Goal: Transaction & Acquisition: Purchase product/service

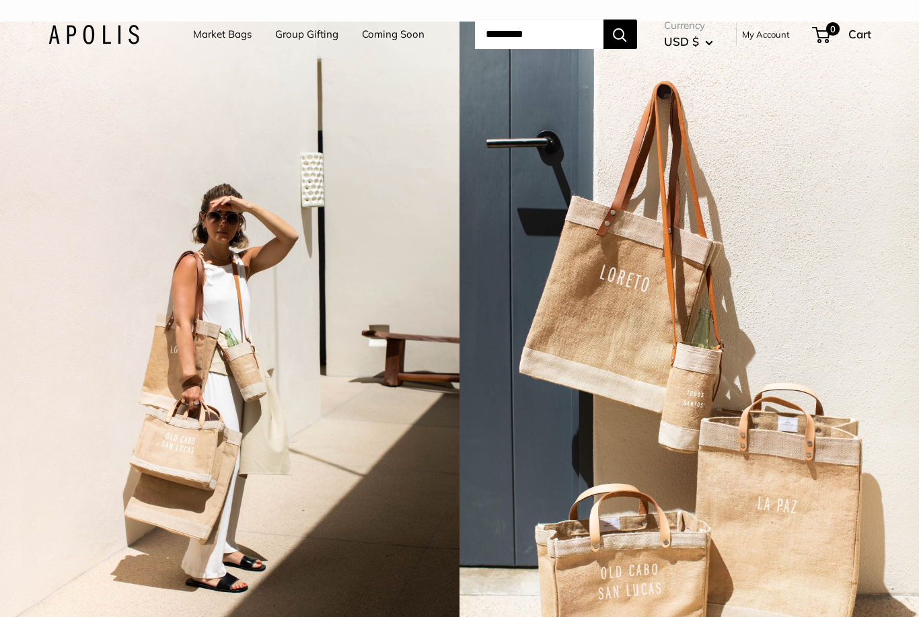
click at [203, 35] on link "Market Bags" at bounding box center [222, 34] width 59 height 19
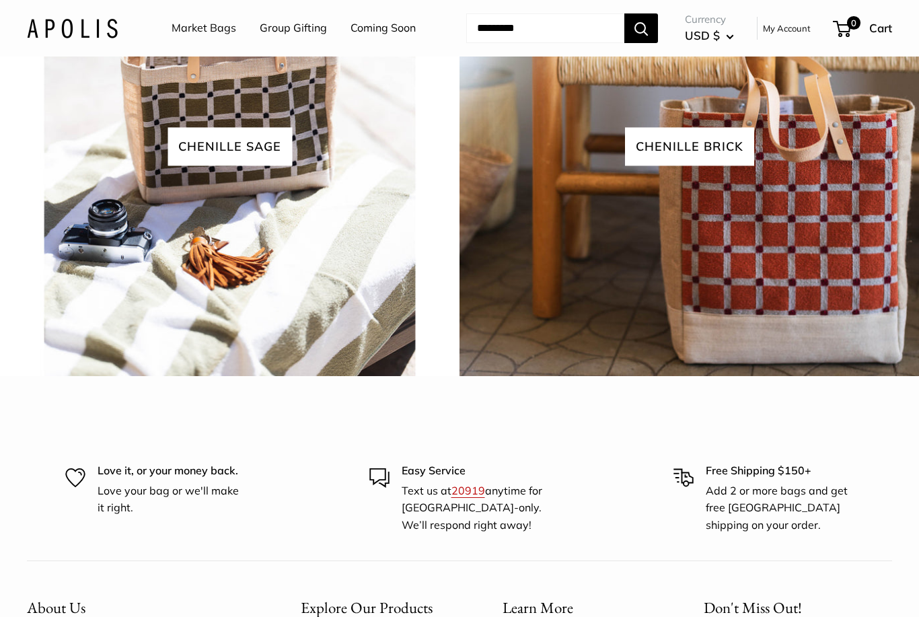
scroll to position [2931, 0]
click at [199, 26] on link "Market Bags" at bounding box center [204, 28] width 65 height 20
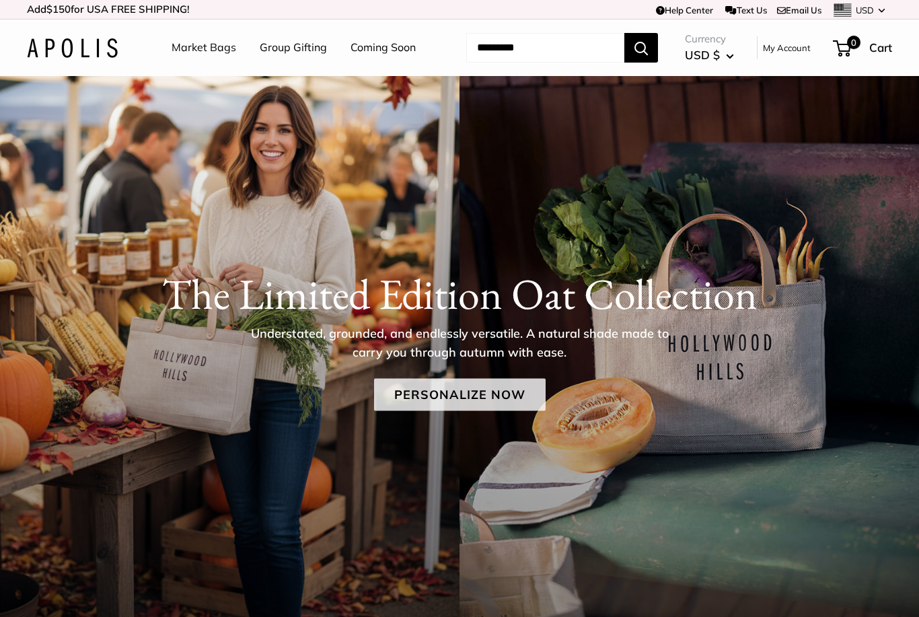
click at [426, 394] on link "Personalize Now" at bounding box center [460, 395] width 172 height 32
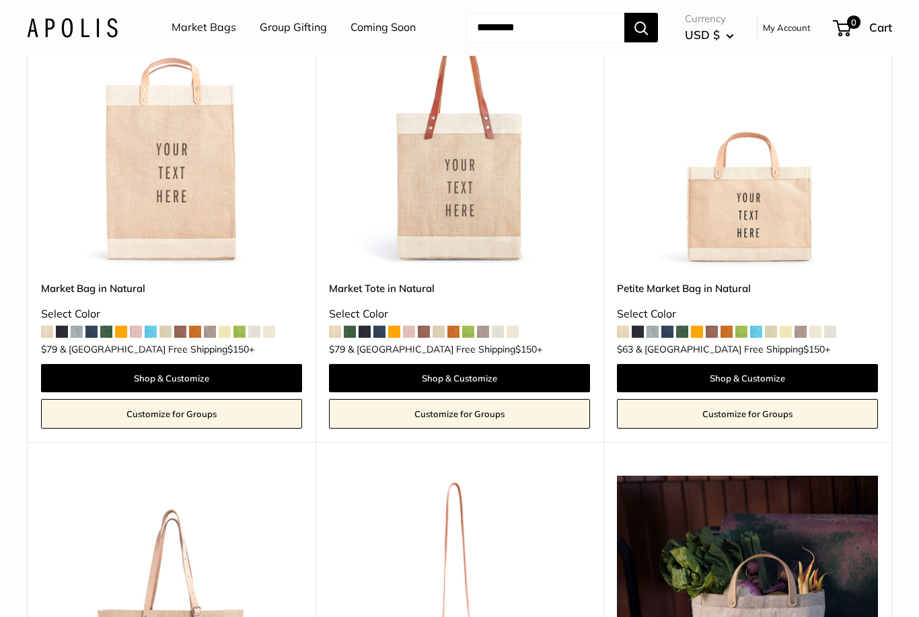
scroll to position [248, 0]
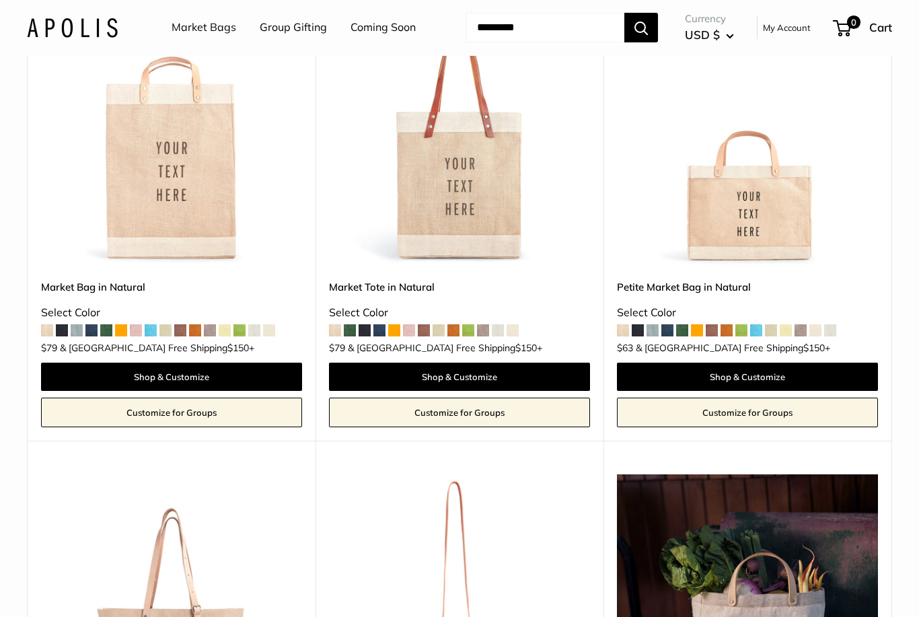
click at [158, 561] on img at bounding box center [171, 605] width 261 height 261
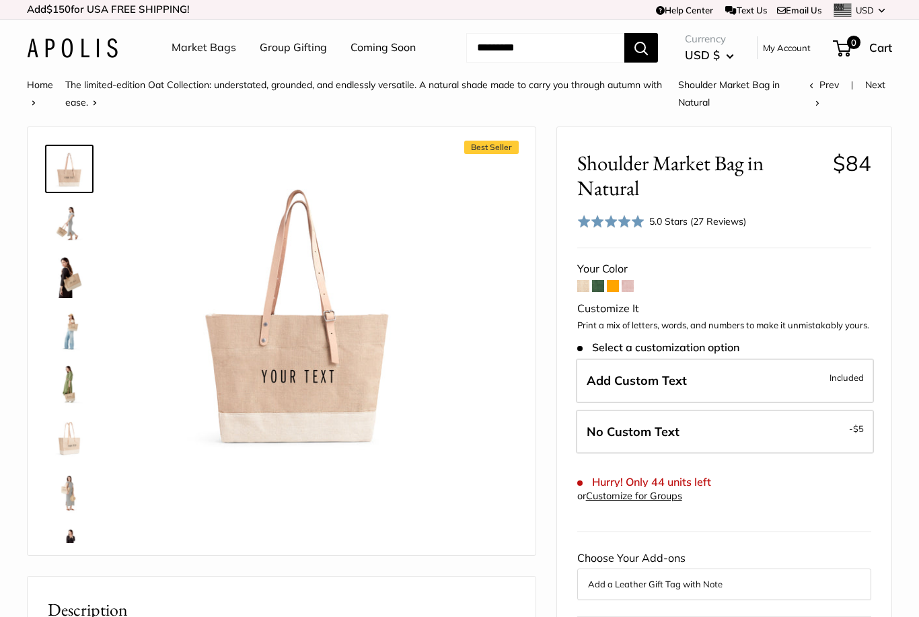
click at [625, 291] on span at bounding box center [628, 286] width 12 height 12
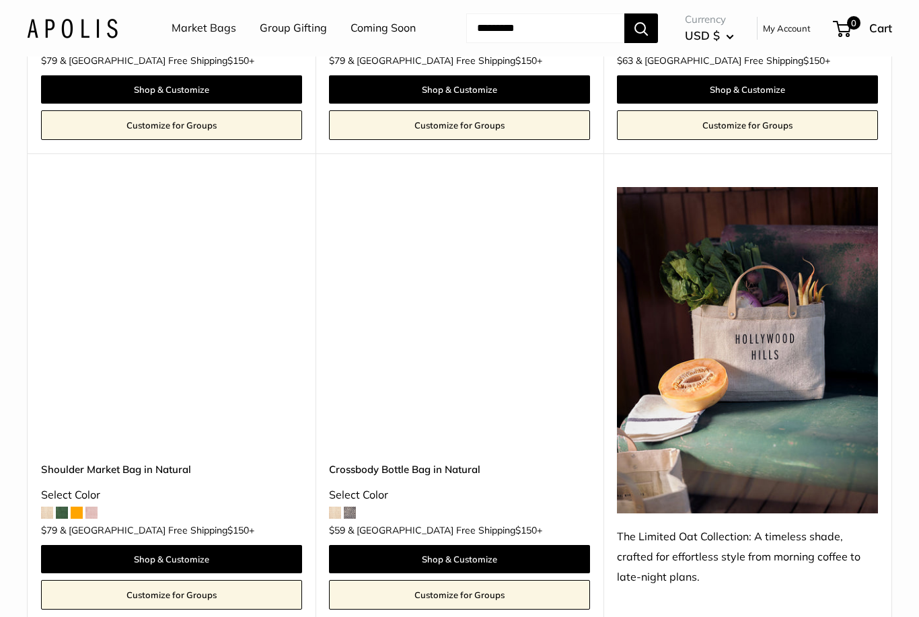
scroll to position [507, 0]
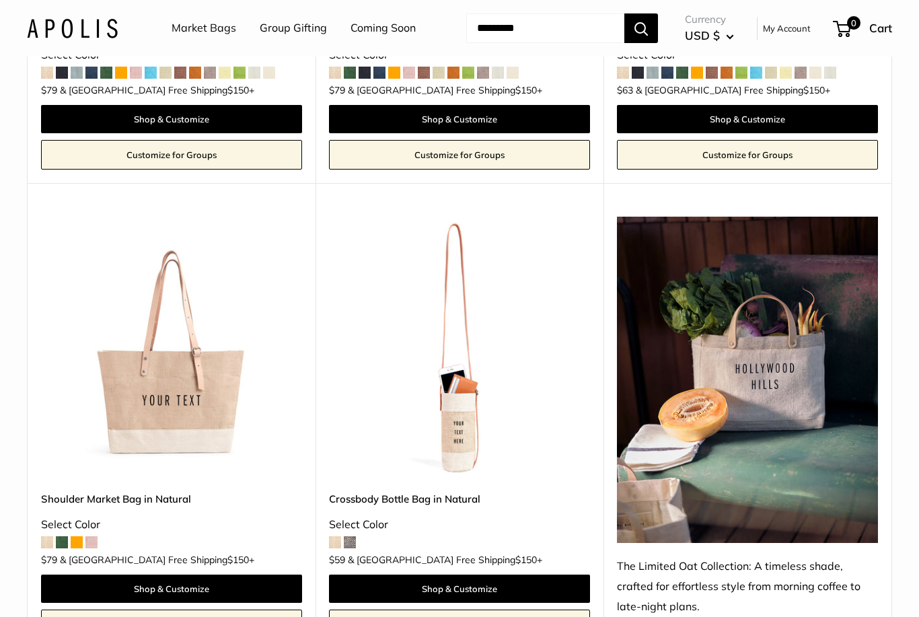
click at [207, 413] on img at bounding box center [171, 347] width 261 height 261
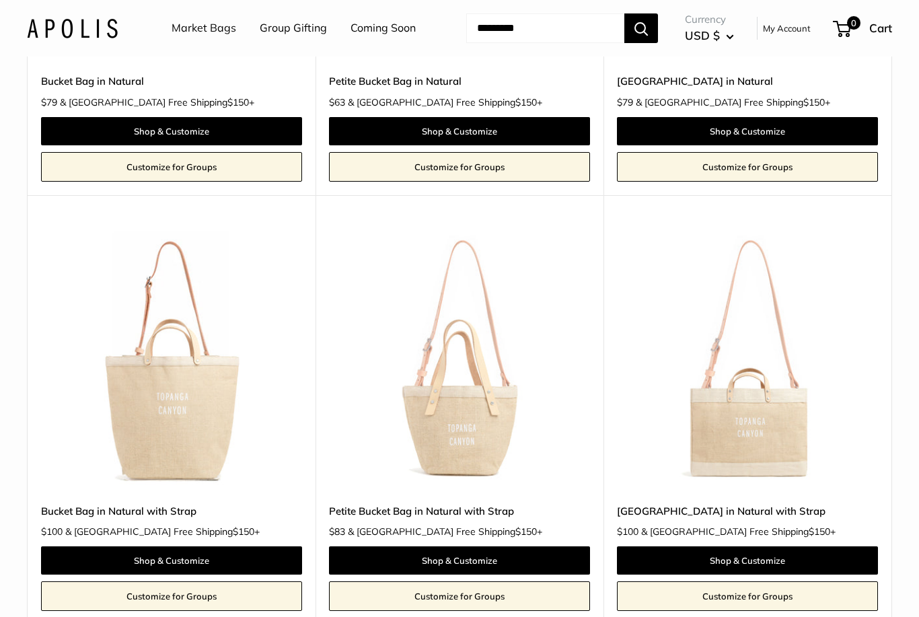
scroll to position [2292, 0]
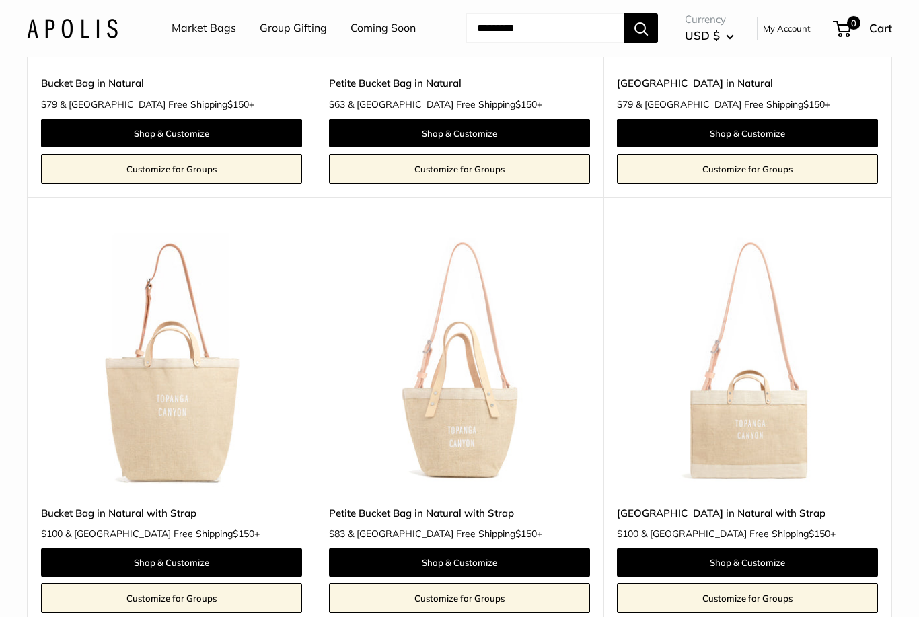
click at [799, 431] on img at bounding box center [747, 361] width 261 height 261
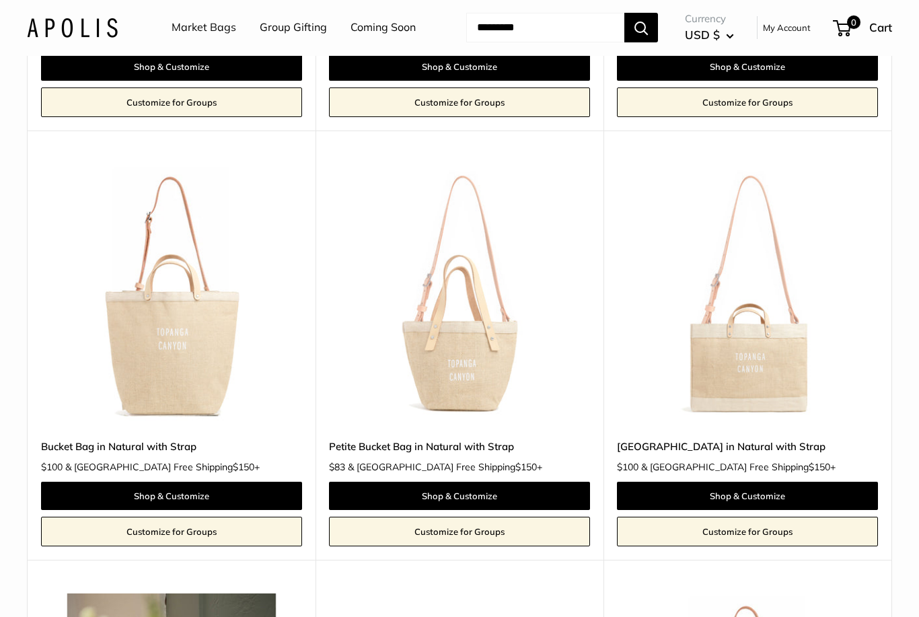
scroll to position [2361, 0]
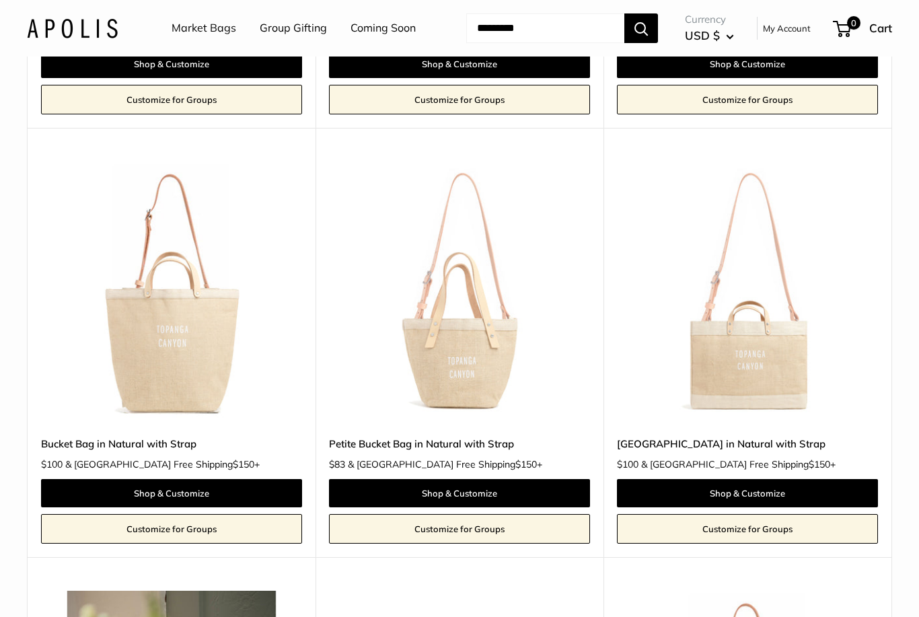
click at [104, 376] on img at bounding box center [171, 292] width 261 height 261
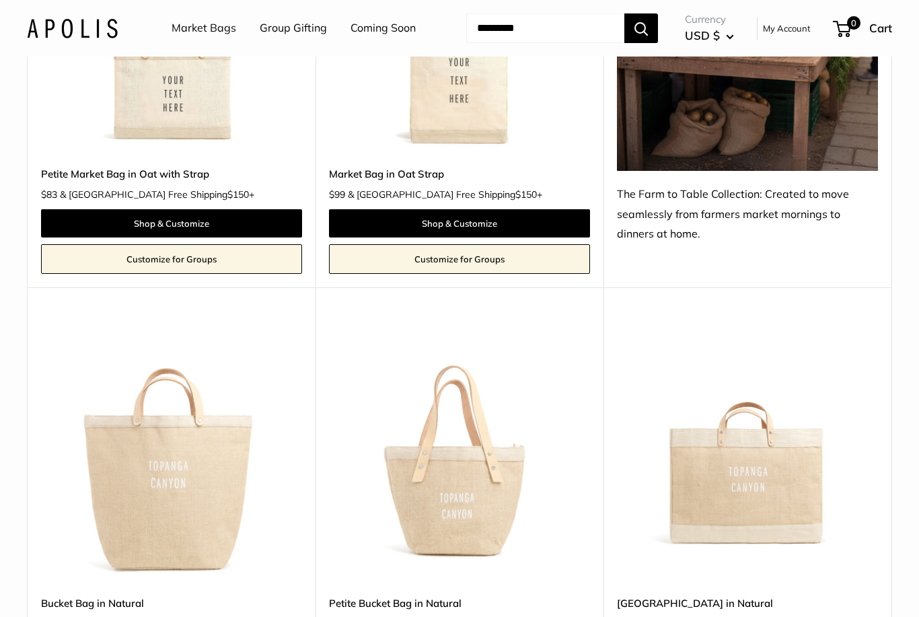
scroll to position [1781, 0]
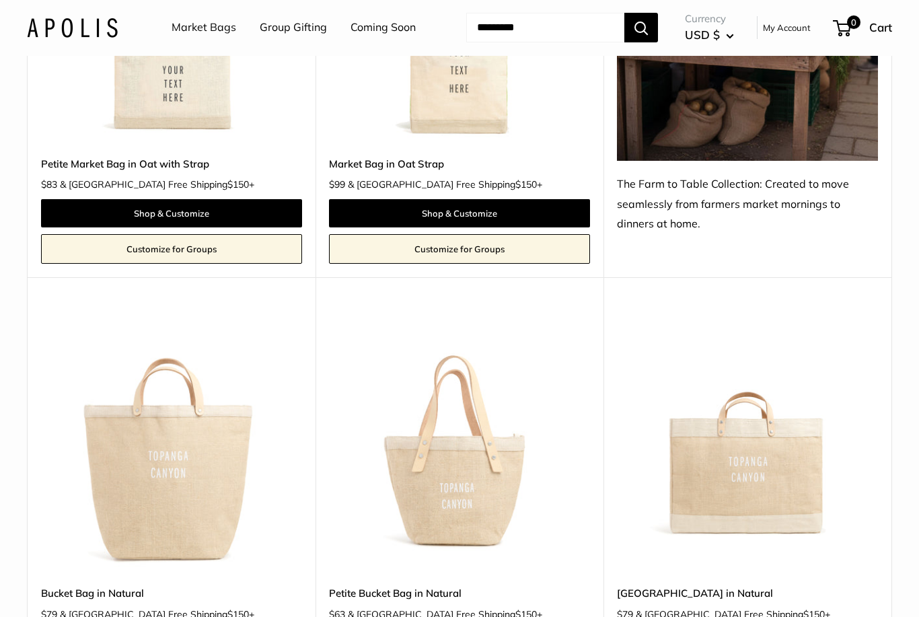
click at [401, 481] on img at bounding box center [459, 442] width 261 height 261
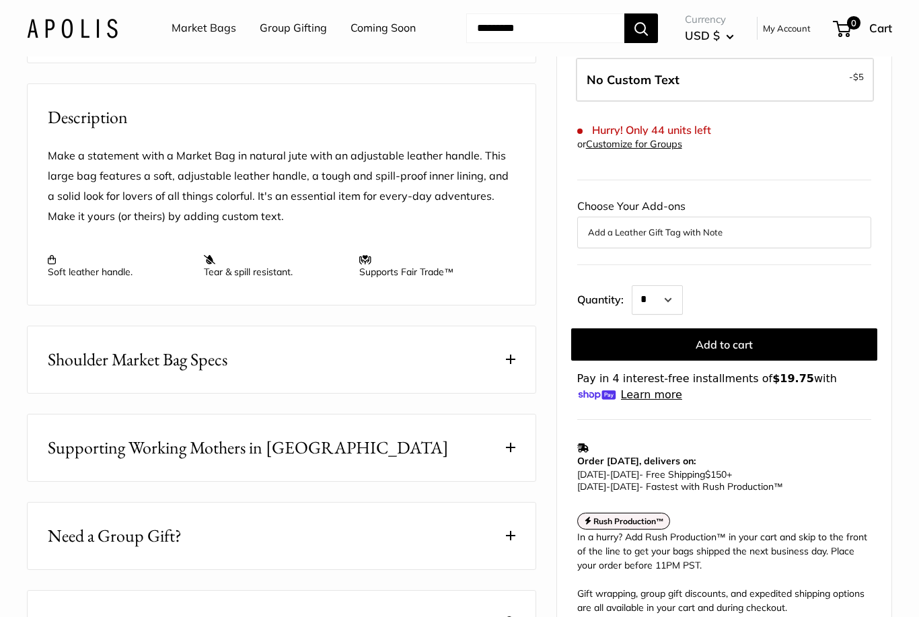
scroll to position [492, 0]
click at [479, 355] on button "Shoulder Market Bag Specs" at bounding box center [282, 360] width 508 height 67
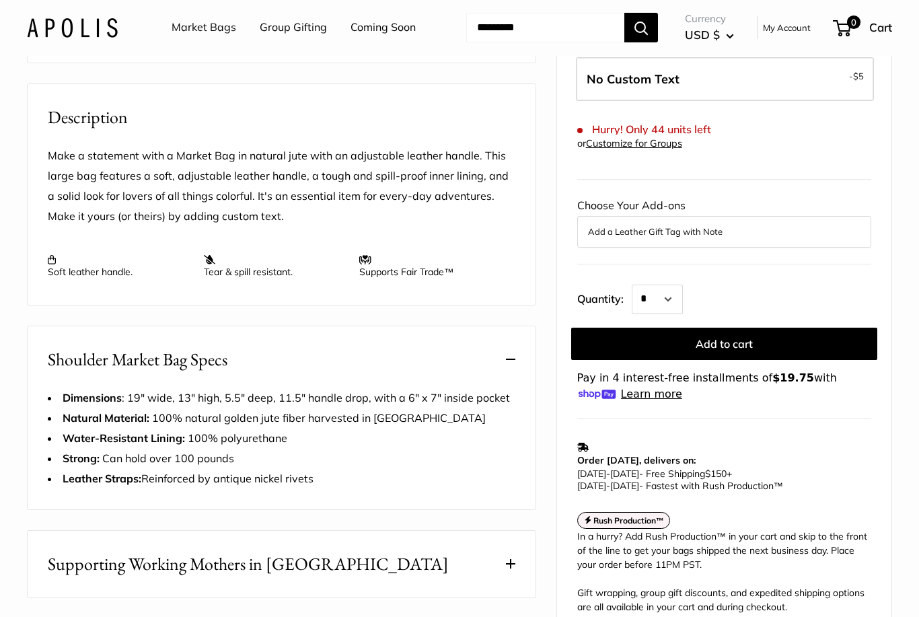
scroll to position [493, 0]
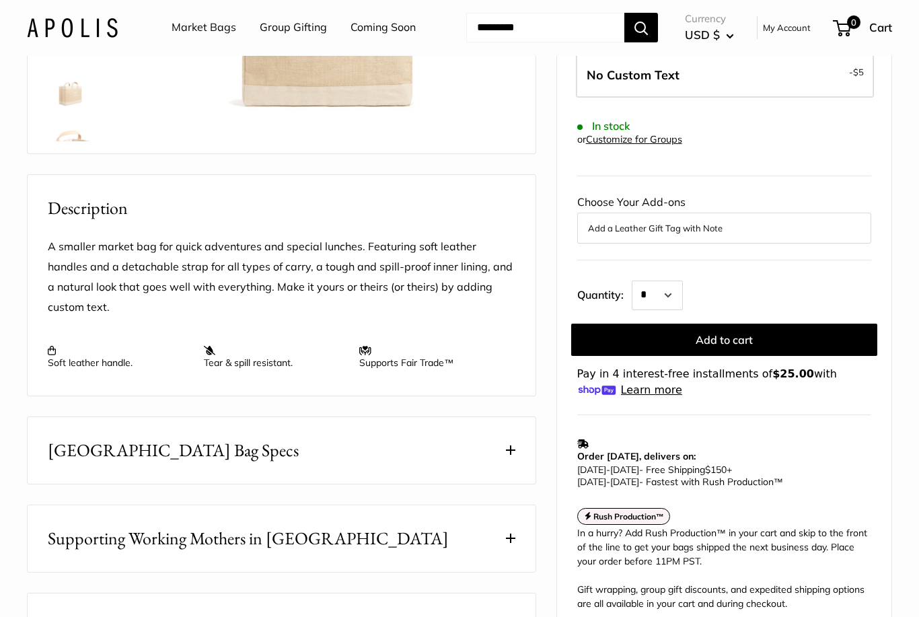
click at [84, 438] on span "East West Market Bag Specs" at bounding box center [173, 451] width 251 height 26
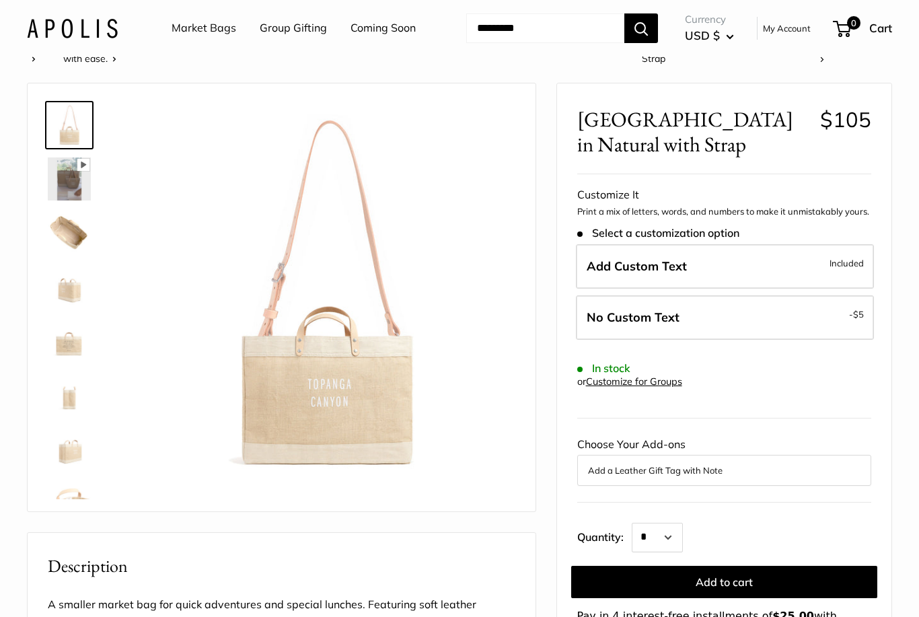
scroll to position [41, 0]
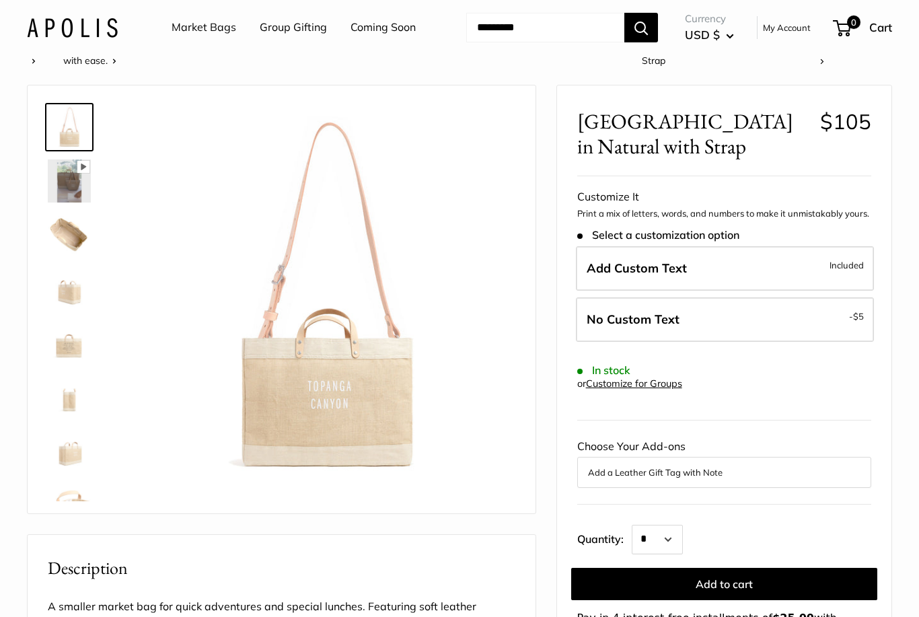
click at [69, 289] on img at bounding box center [69, 289] width 43 height 43
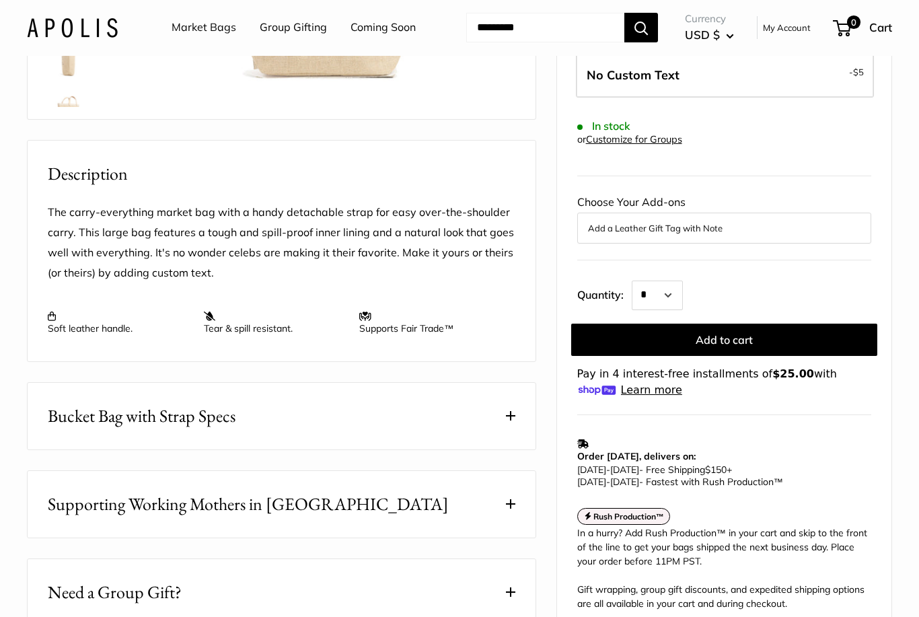
click at [66, 413] on span "Bucket Bag with Strap Specs" at bounding box center [142, 417] width 188 height 26
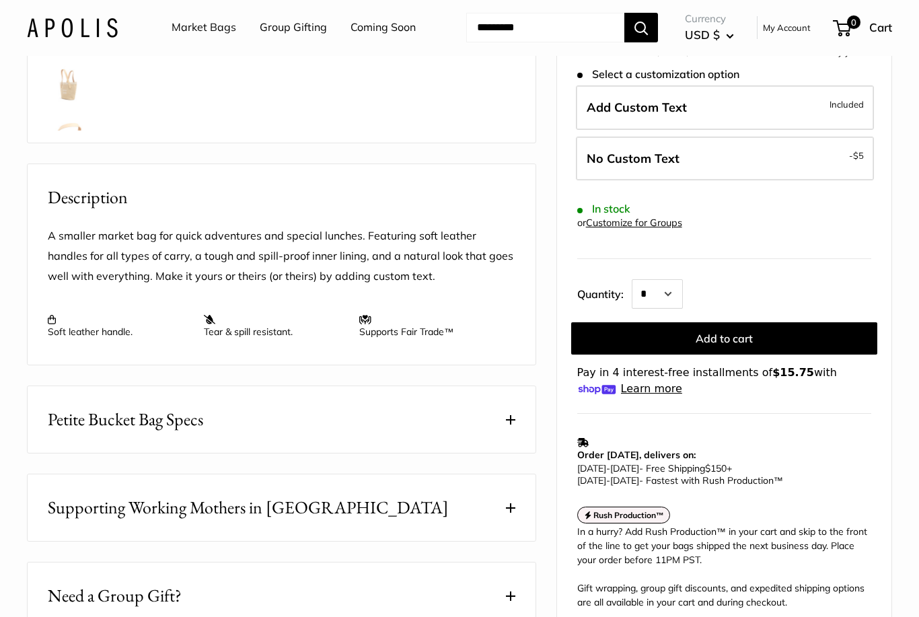
scroll to position [553, 0]
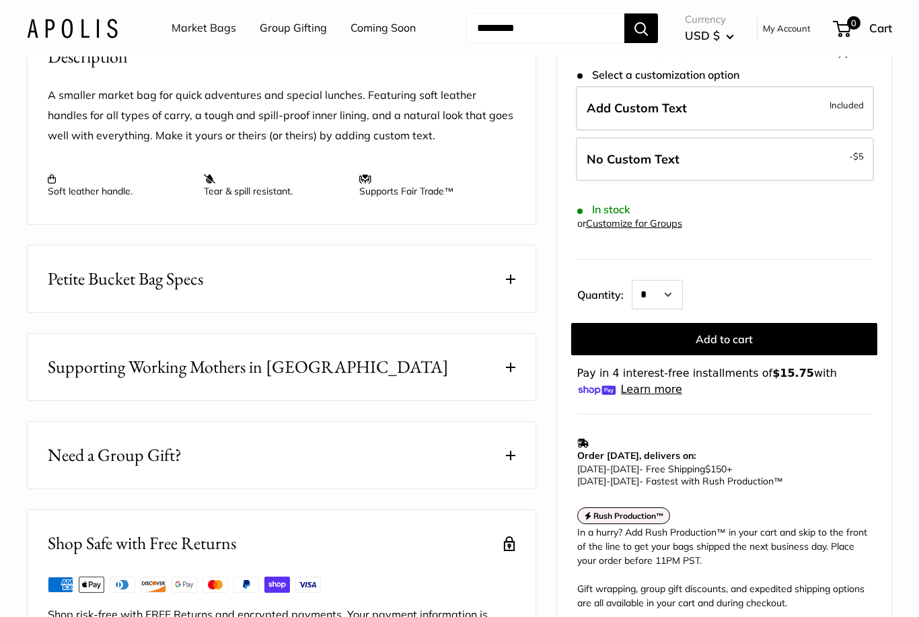
click at [92, 295] on button "Petite Bucket Bag Specs" at bounding box center [282, 279] width 508 height 67
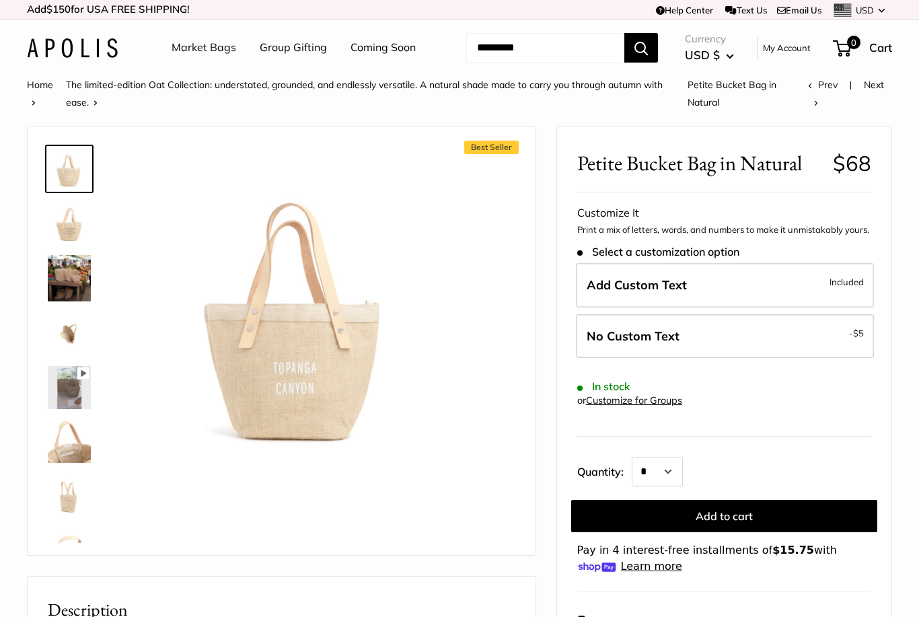
scroll to position [38, 0]
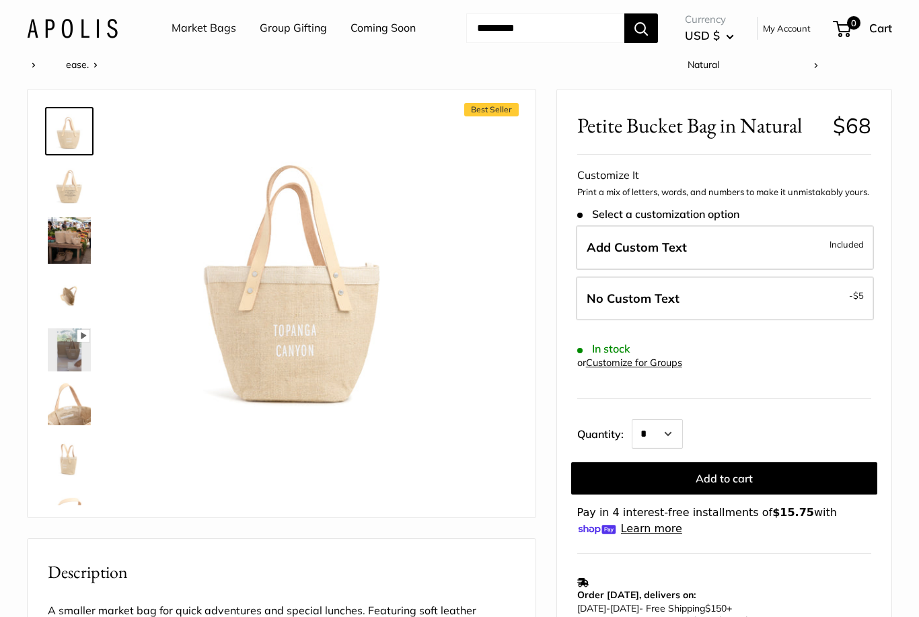
click at [65, 199] on img at bounding box center [69, 185] width 43 height 43
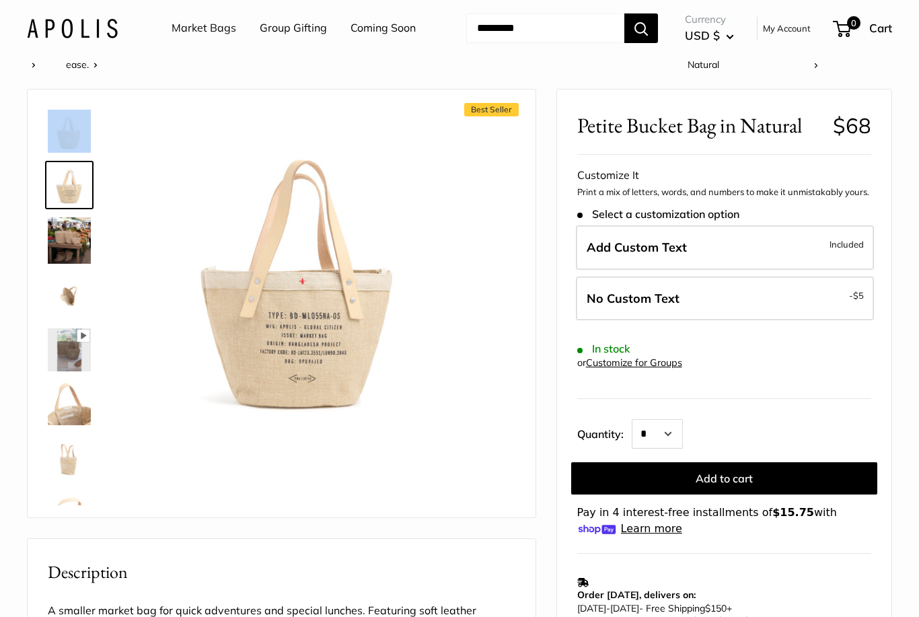
click at [65, 244] on img at bounding box center [69, 240] width 43 height 46
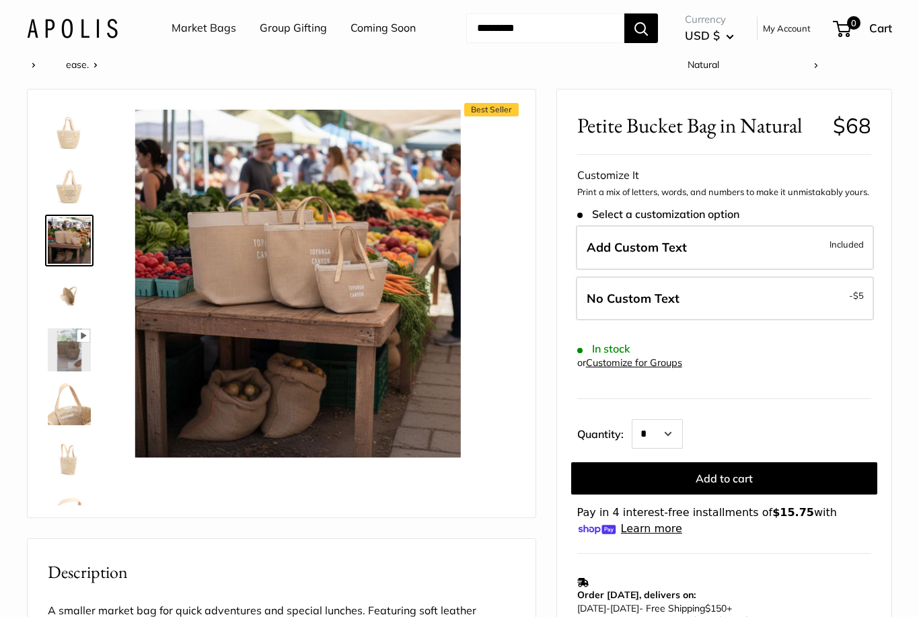
click at [64, 361] on img at bounding box center [69, 349] width 43 height 43
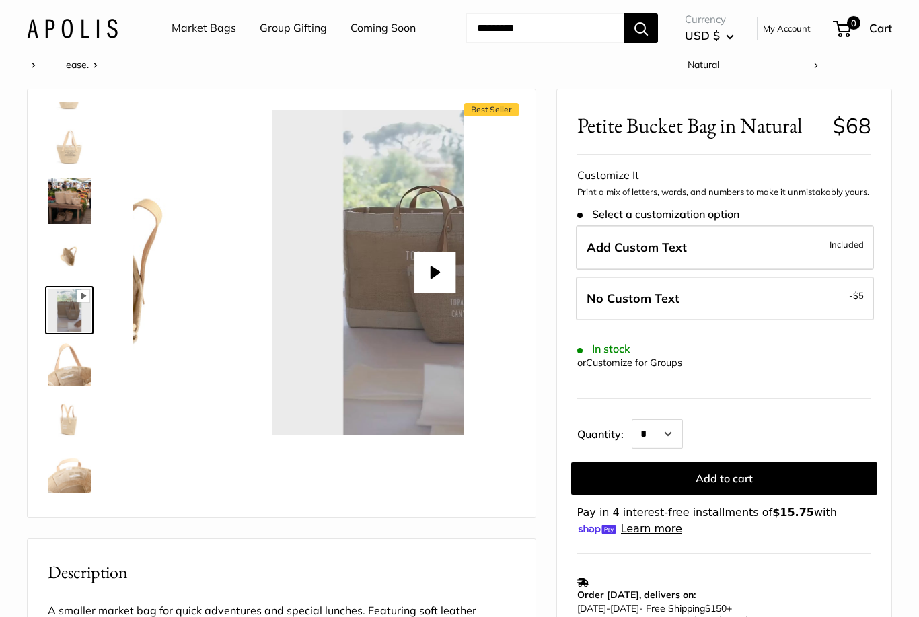
scroll to position [44, 0]
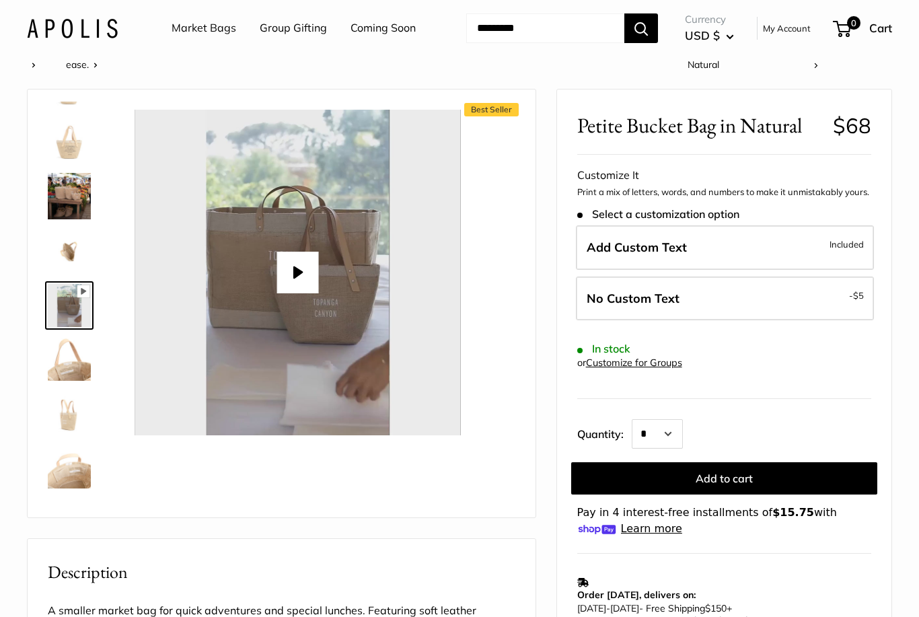
click at [70, 392] on img at bounding box center [69, 413] width 43 height 43
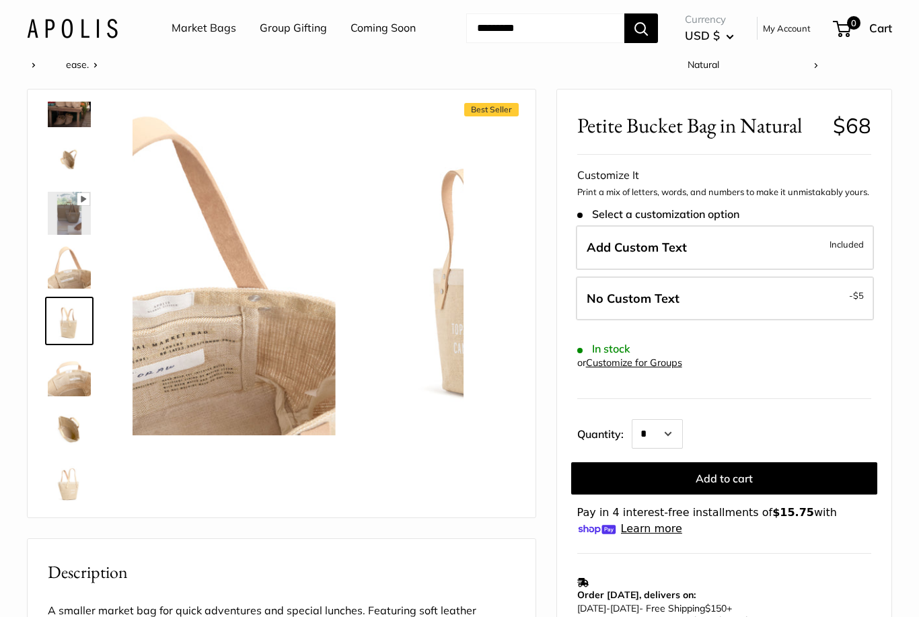
scroll to position [152, 0]
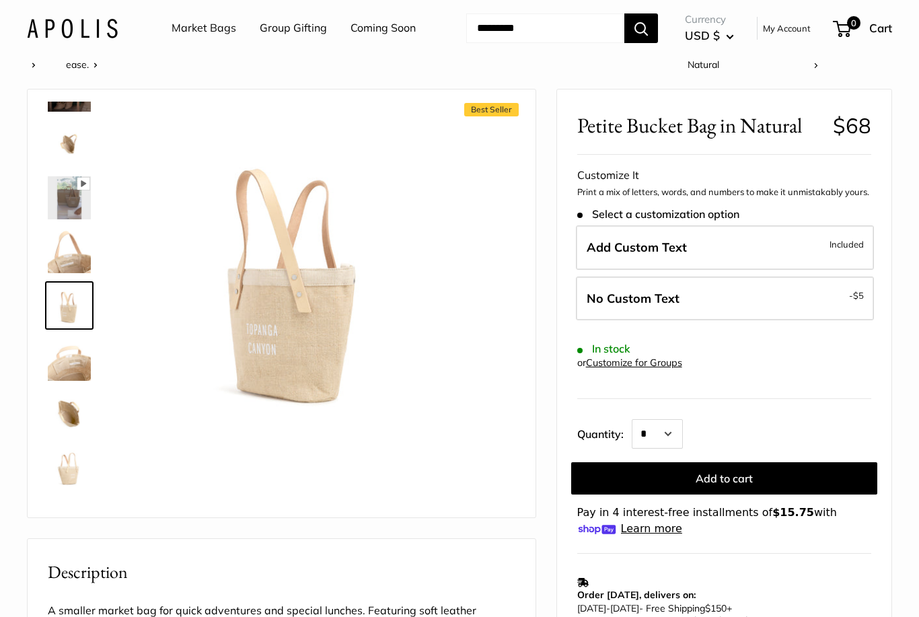
click at [63, 410] on img at bounding box center [69, 413] width 43 height 43
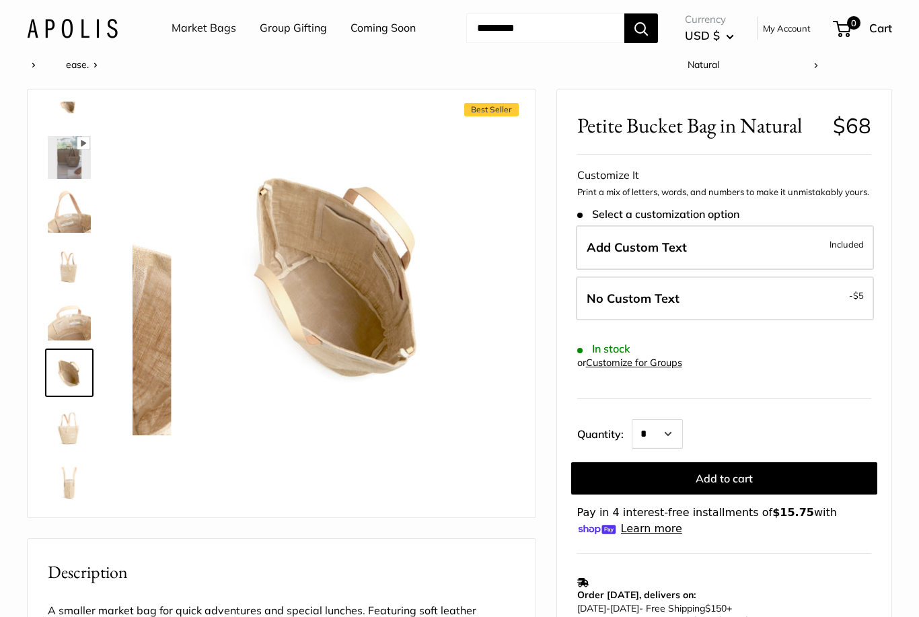
scroll to position [197, 0]
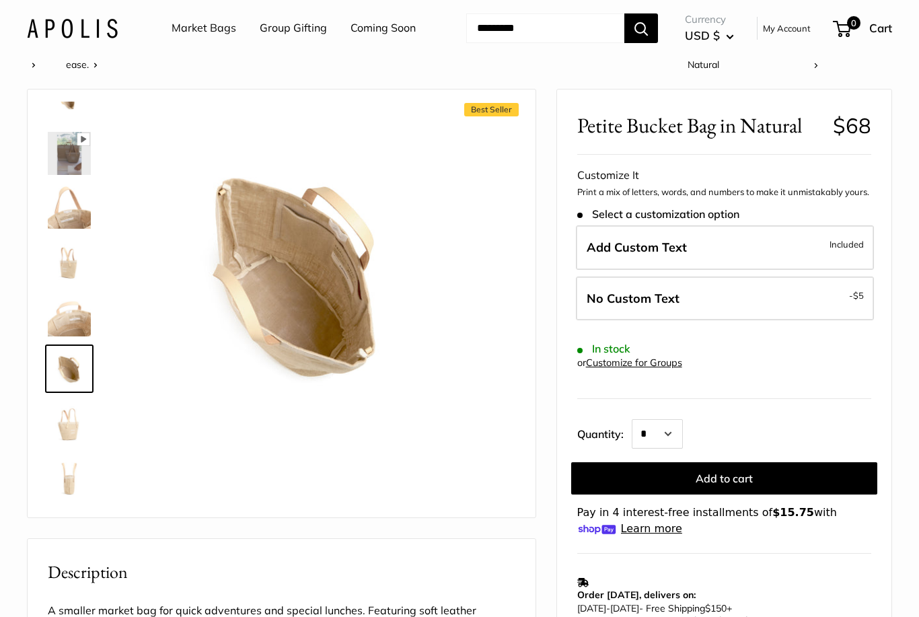
click at [61, 388] on img at bounding box center [69, 368] width 43 height 43
click at [56, 422] on img at bounding box center [69, 422] width 43 height 43
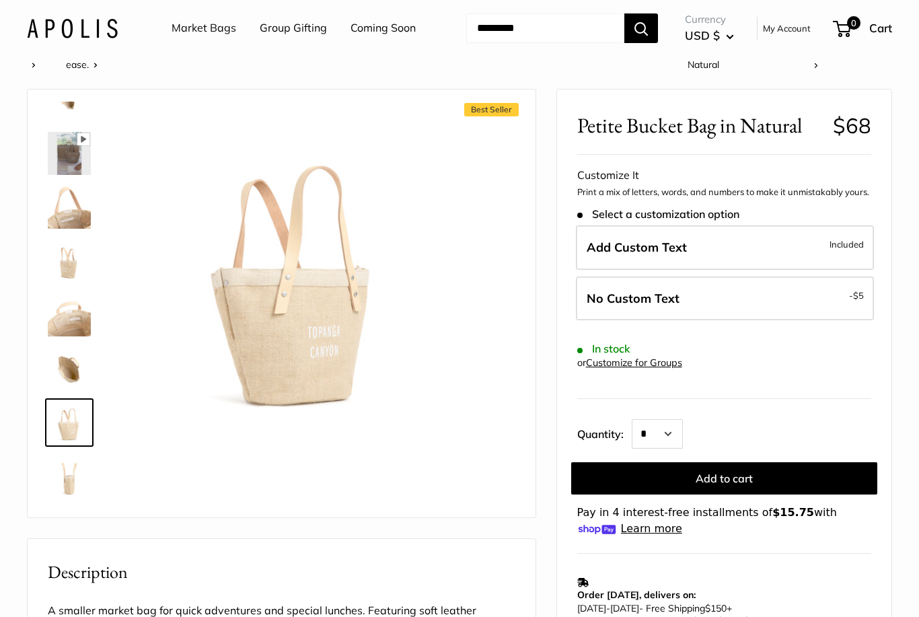
click at [67, 471] on img at bounding box center [69, 476] width 43 height 43
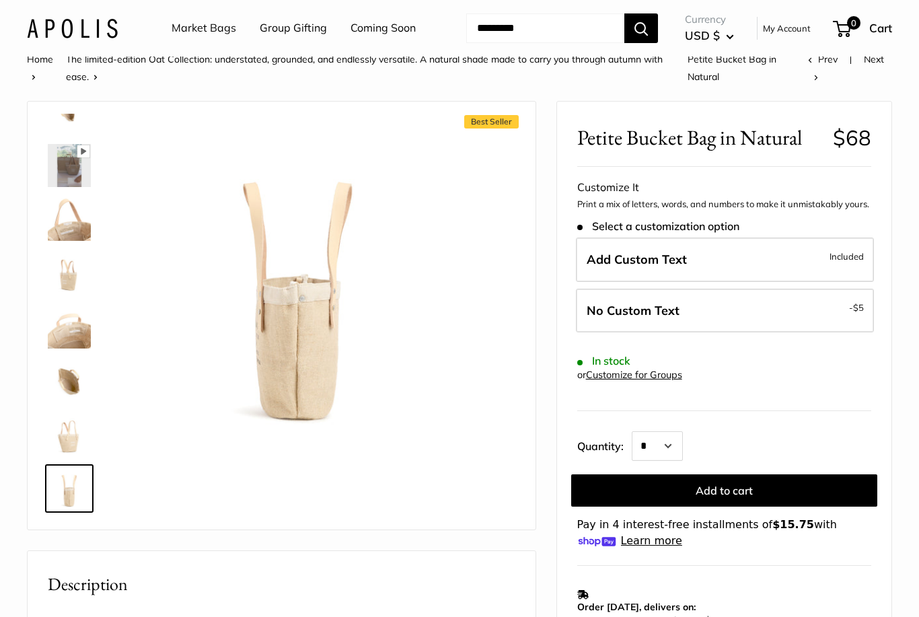
scroll to position [27, 0]
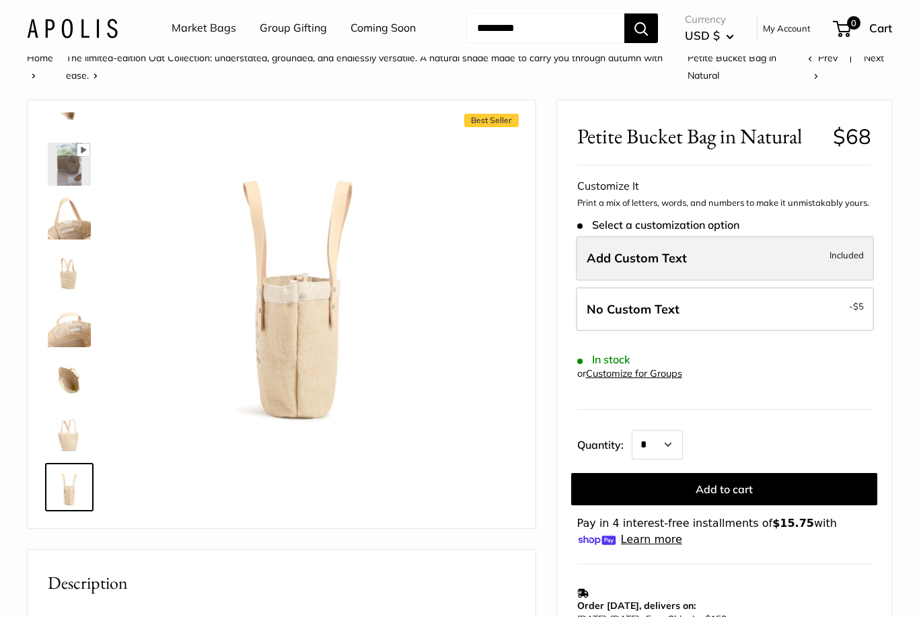
click at [625, 263] on span "Add Custom Text" at bounding box center [637, 257] width 100 height 15
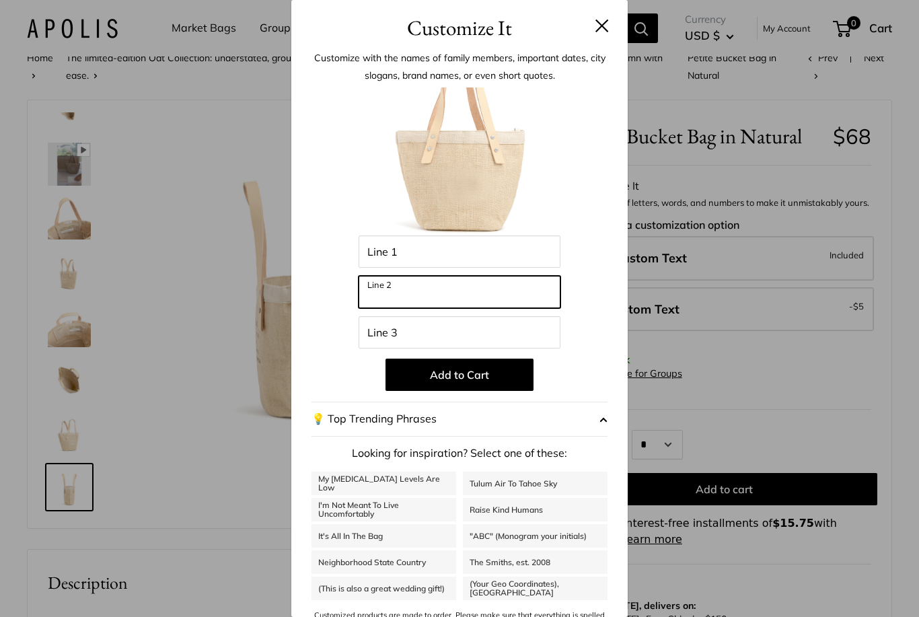
click at [391, 296] on input "Line 2" at bounding box center [460, 292] width 202 height 32
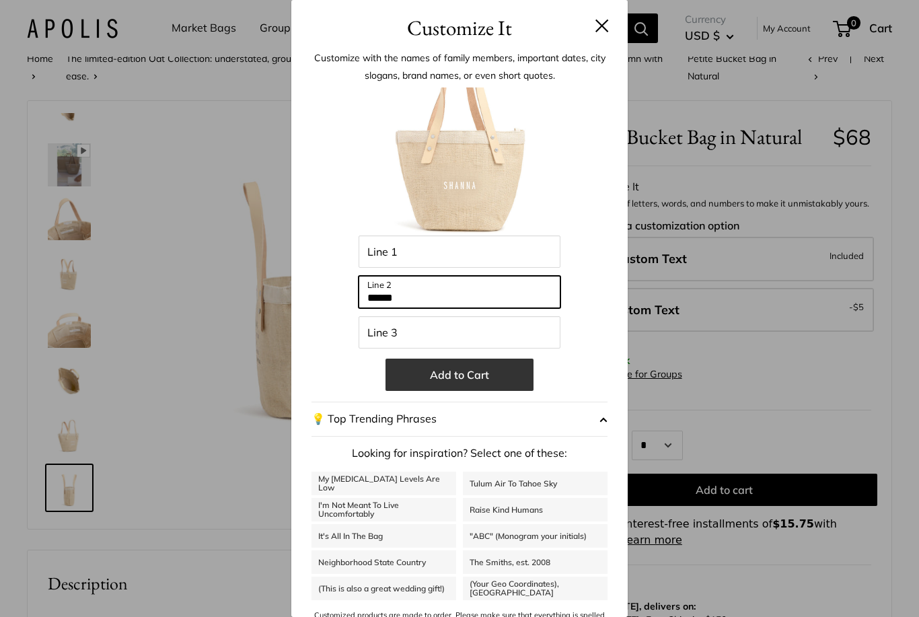
type input "******"
click at [500, 390] on button "Add to Cart" at bounding box center [460, 375] width 148 height 32
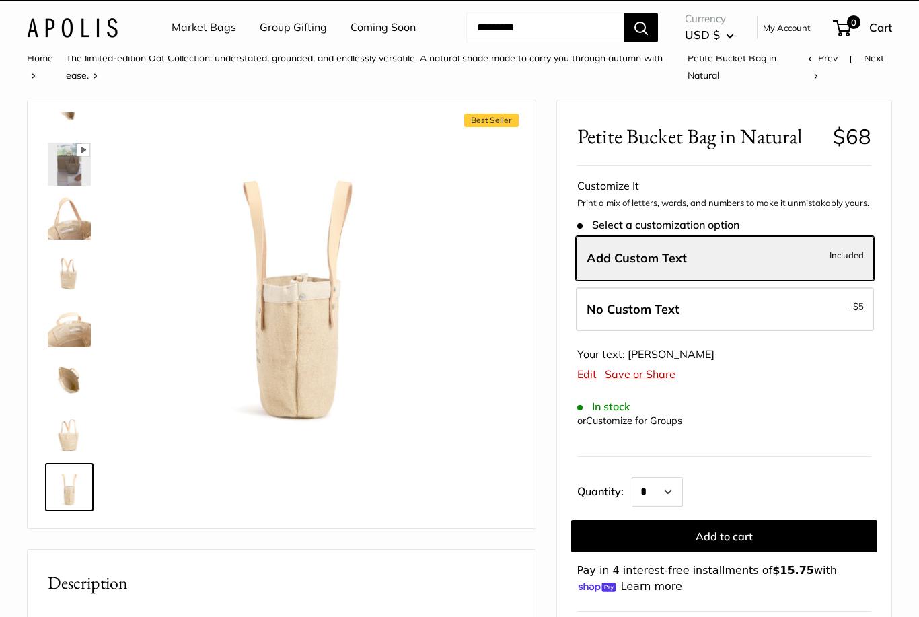
scroll to position [27, 0]
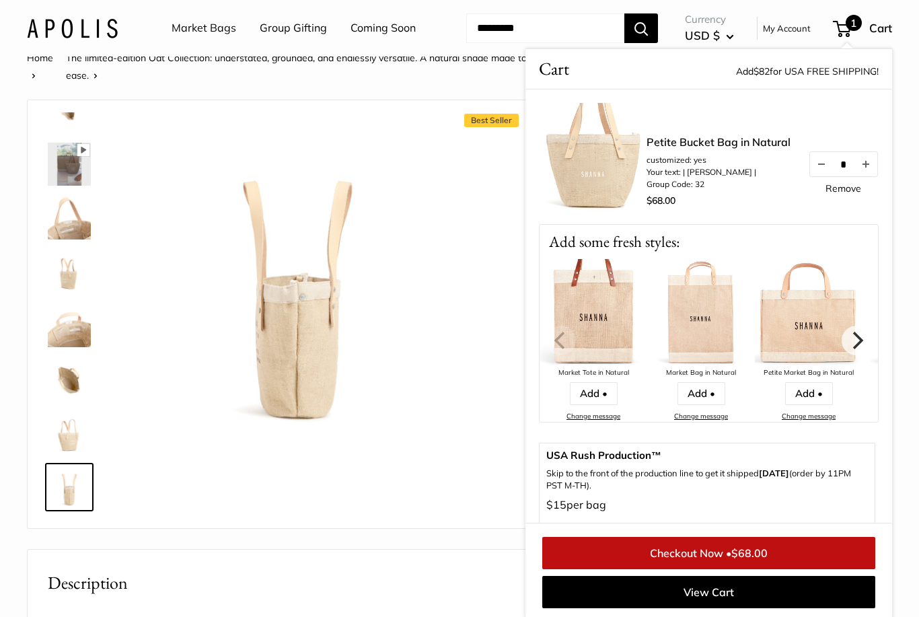
click at [461, 357] on img at bounding box center [298, 283] width 326 height 326
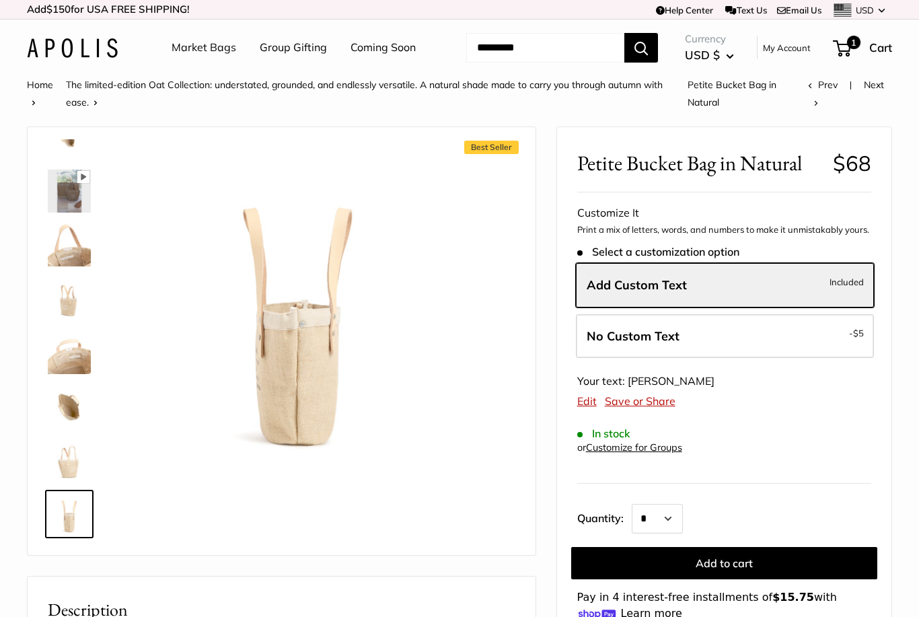
click at [215, 56] on link "Market Bags" at bounding box center [204, 48] width 65 height 20
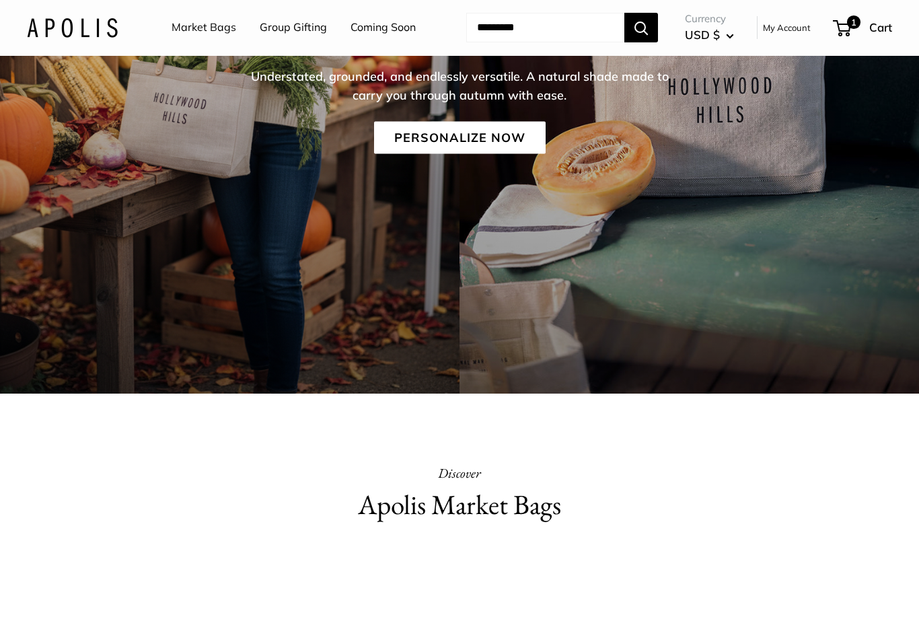
scroll to position [215, 0]
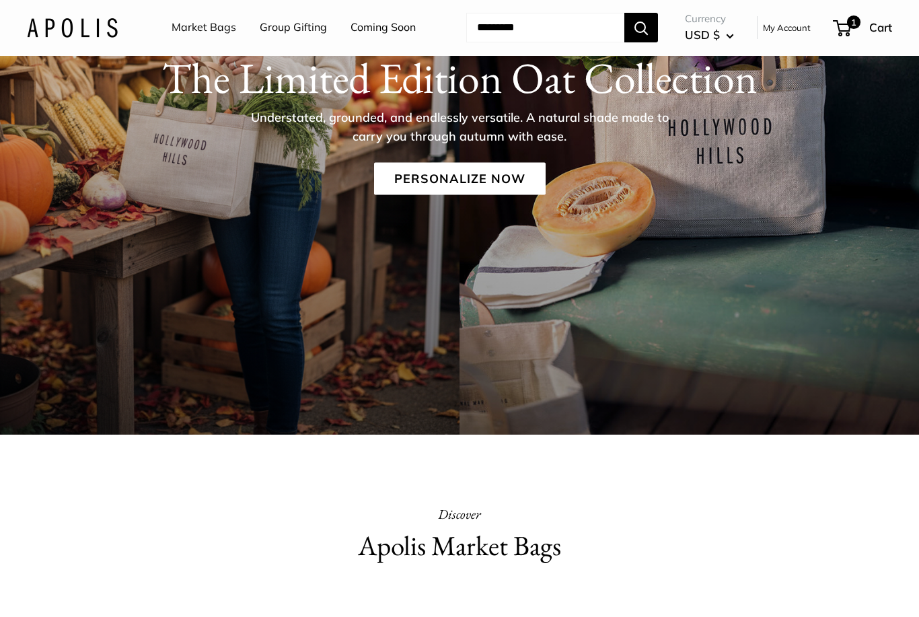
click at [71, 30] on img at bounding box center [72, 28] width 91 height 20
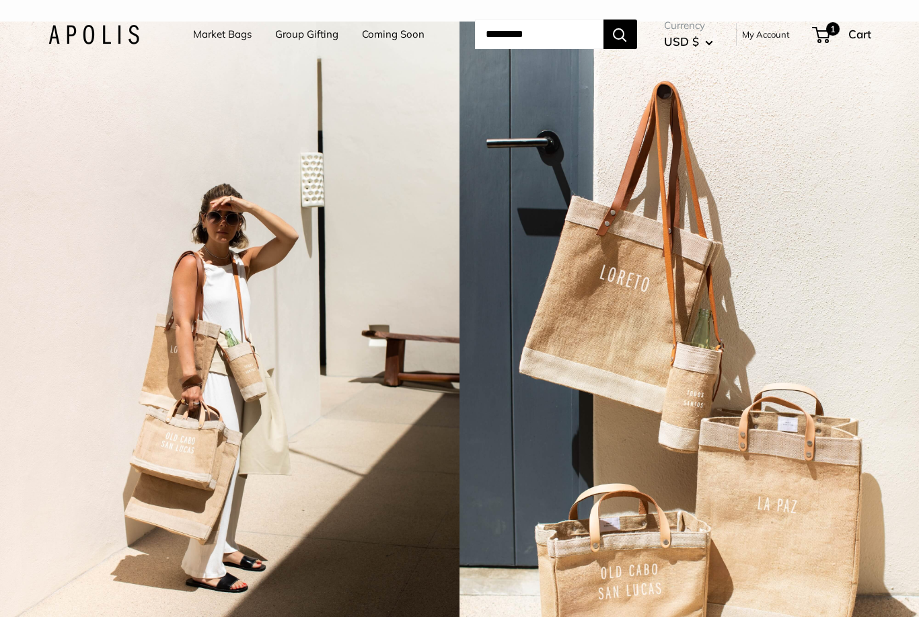
click at [376, 30] on link "Coming Soon" at bounding box center [393, 34] width 63 height 19
click at [201, 38] on link "Market Bags" at bounding box center [222, 34] width 59 height 19
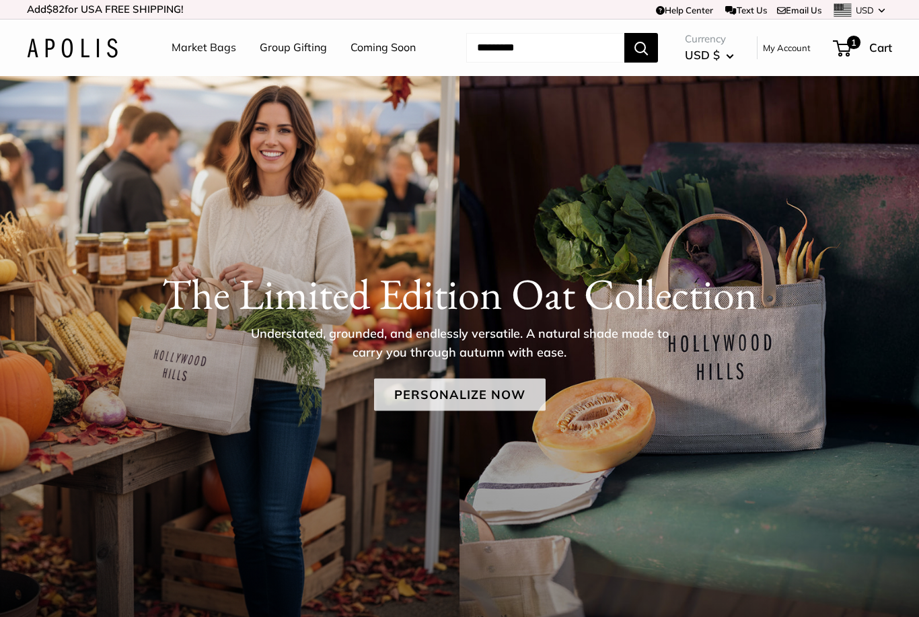
click at [415, 396] on link "Personalize Now" at bounding box center [460, 395] width 172 height 32
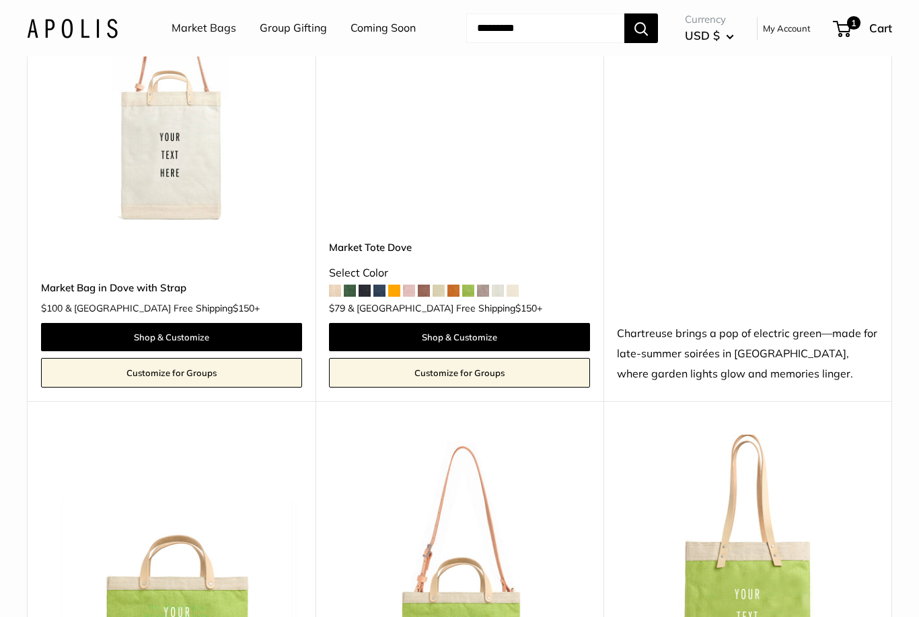
scroll to position [4449, 0]
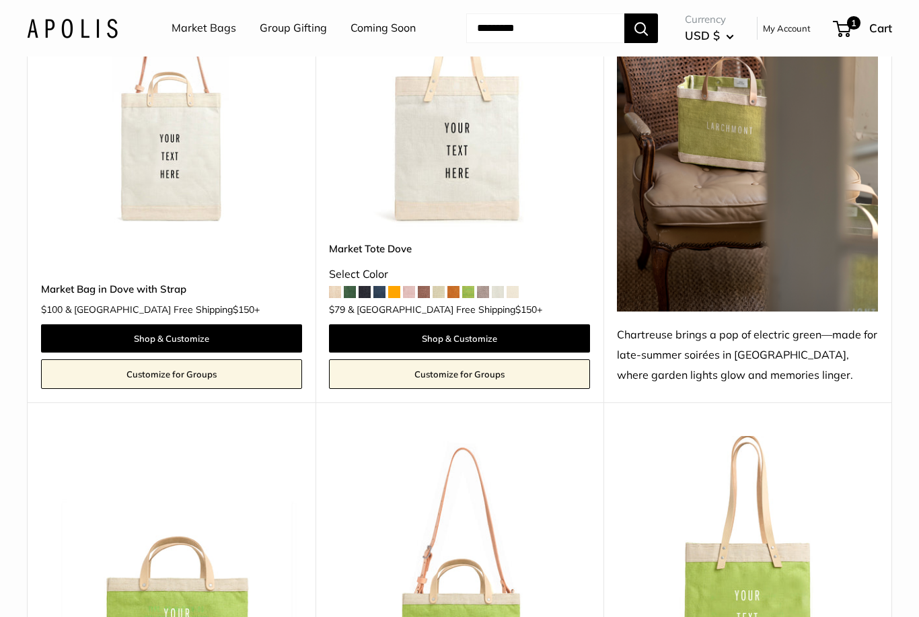
click at [71, 24] on img at bounding box center [72, 28] width 91 height 20
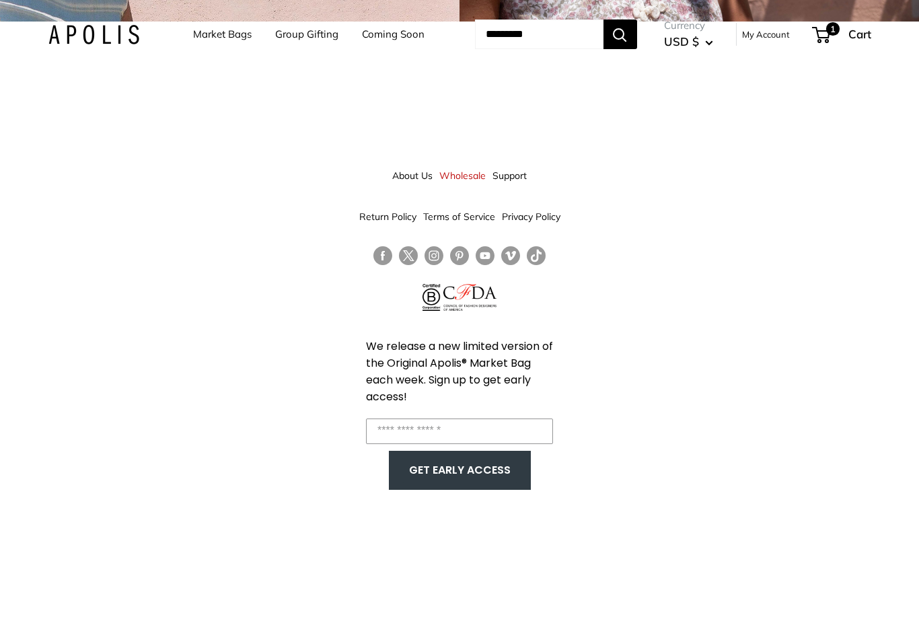
click at [116, 37] on img at bounding box center [93, 35] width 91 height 20
click at [68, 28] on img at bounding box center [93, 35] width 91 height 20
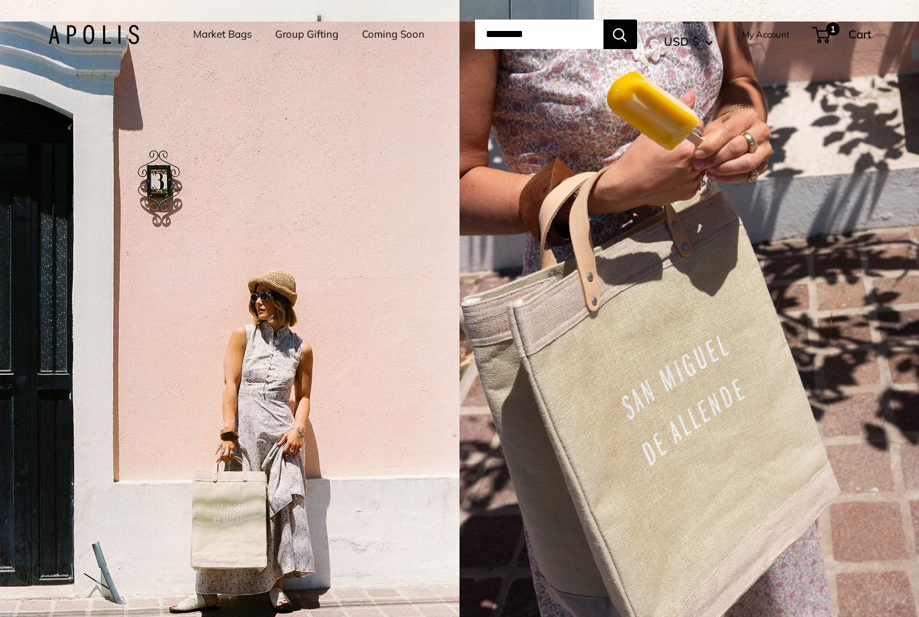
click at [193, 42] on link "Market Bags" at bounding box center [222, 34] width 59 height 19
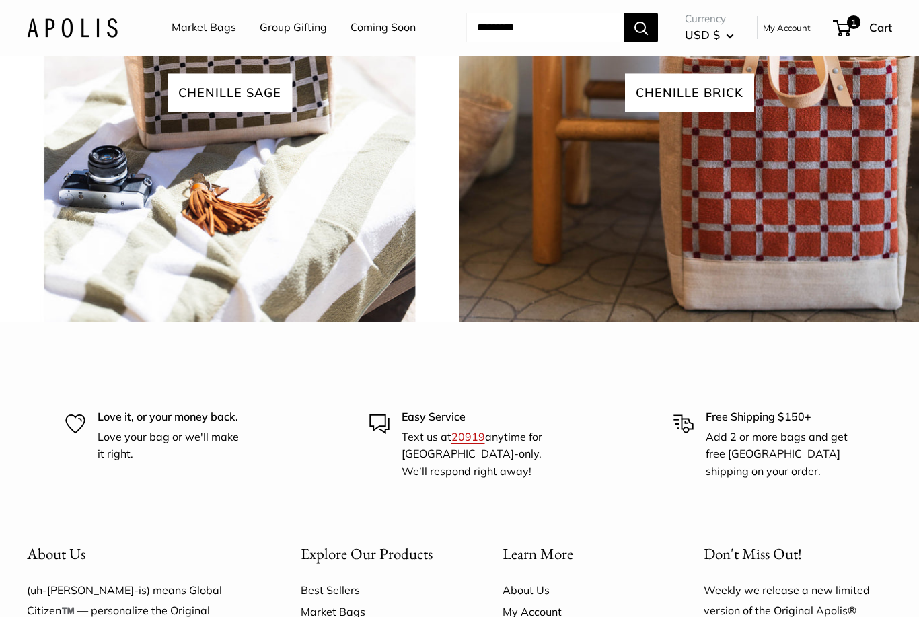
scroll to position [2985, 0]
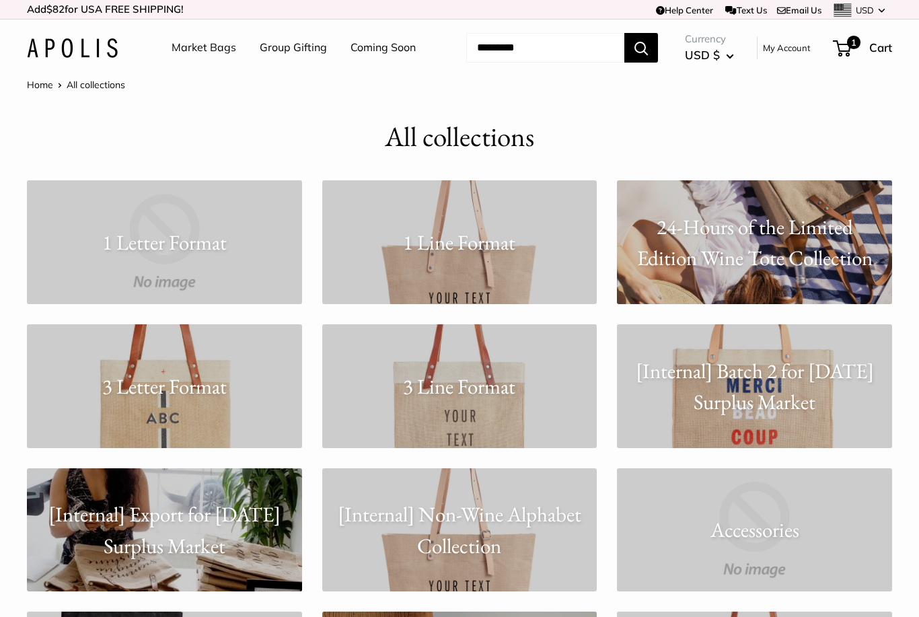
click at [410, 141] on h1 "All collections" at bounding box center [459, 137] width 149 height 40
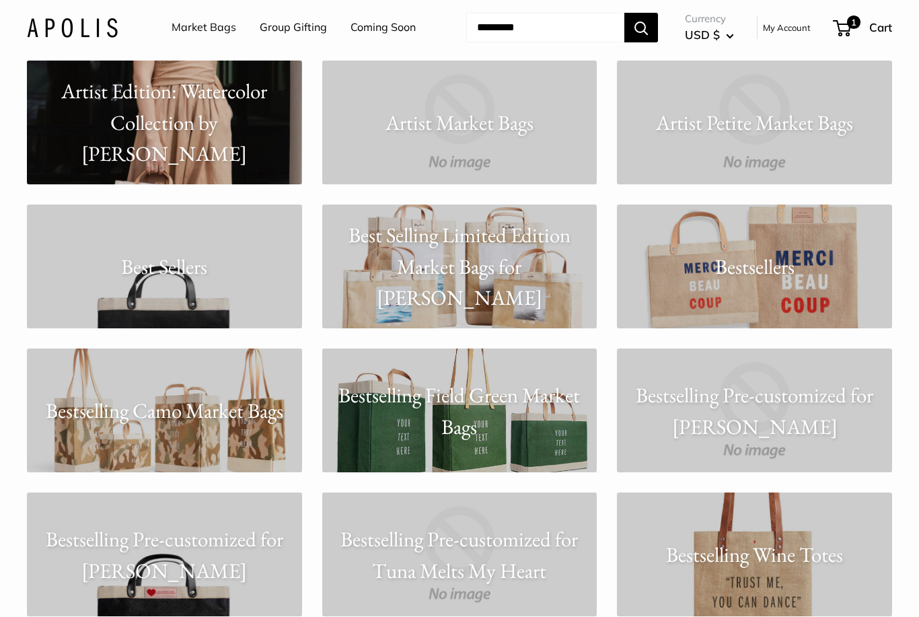
scroll to position [1847, 0]
click at [92, 274] on p "Best Sellers" at bounding box center [164, 267] width 275 height 32
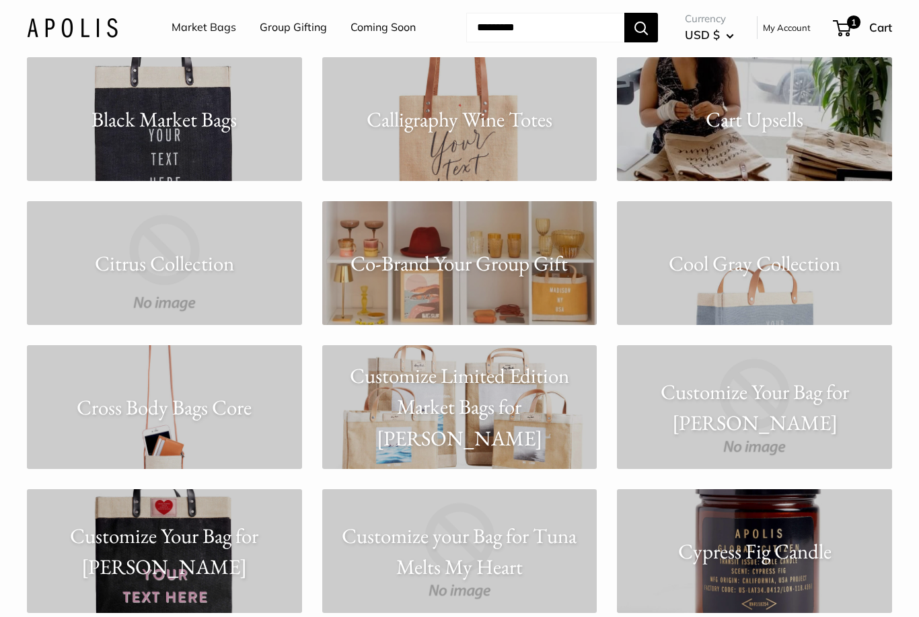
scroll to position [2432, 0]
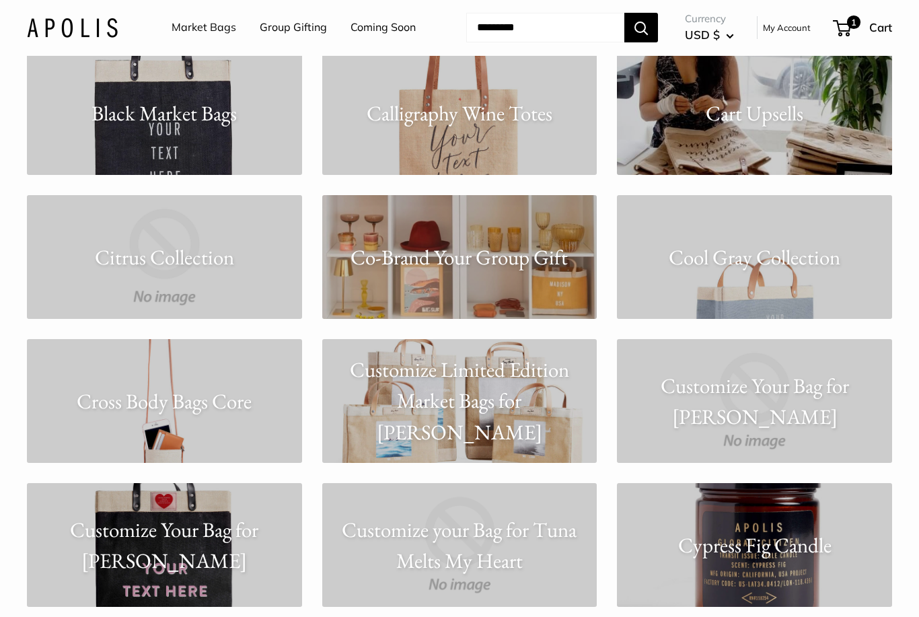
click at [718, 254] on p "Cool Gray Collection" at bounding box center [754, 258] width 275 height 32
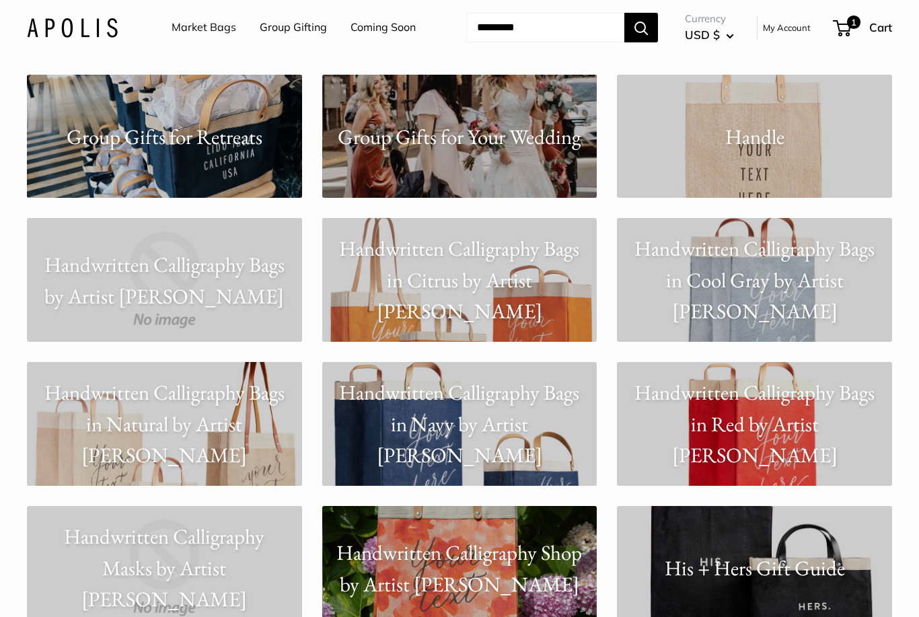
scroll to position [4284, 0]
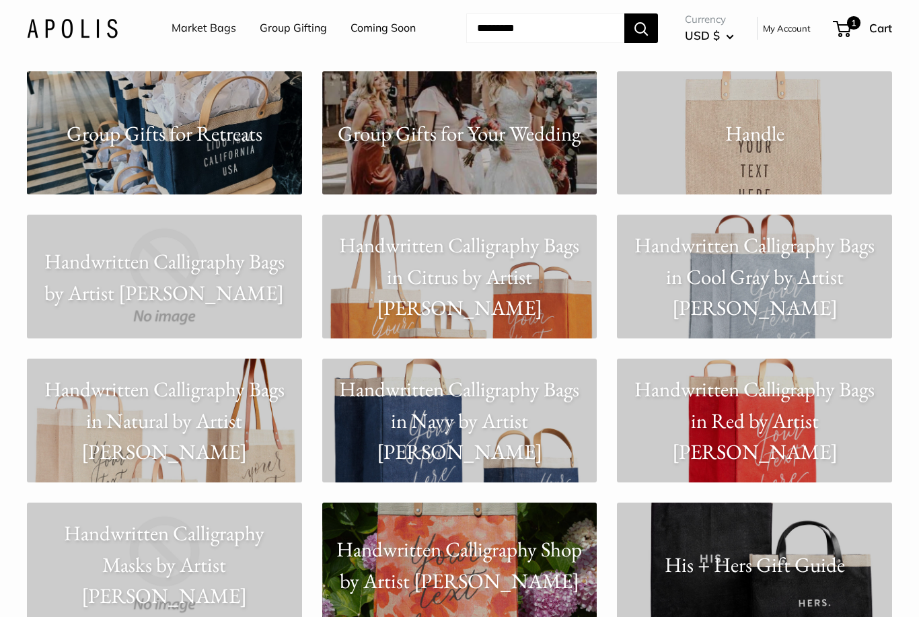
click at [415, 447] on p "Handwritten Calligraphy Bags in Navy by Artist Kylie Yoshida" at bounding box center [459, 421] width 275 height 94
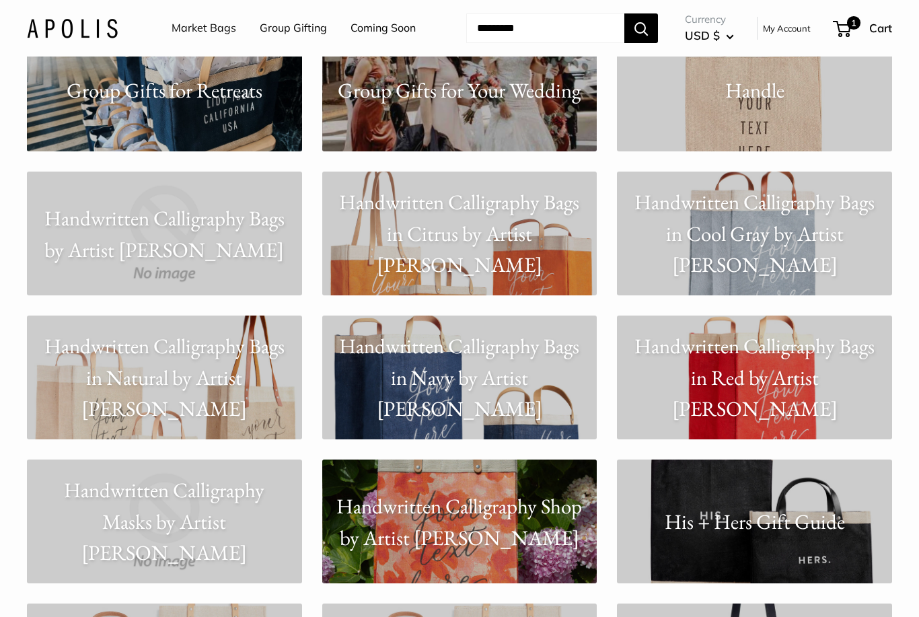
click at [371, 409] on p "Handwritten Calligraphy Bags in Navy by Artist Kylie Yoshida" at bounding box center [459, 378] width 275 height 94
click at [177, 392] on p "Handwritten Calligraphy Bags in Natural by Artist Kylie Yoshida" at bounding box center [164, 378] width 275 height 94
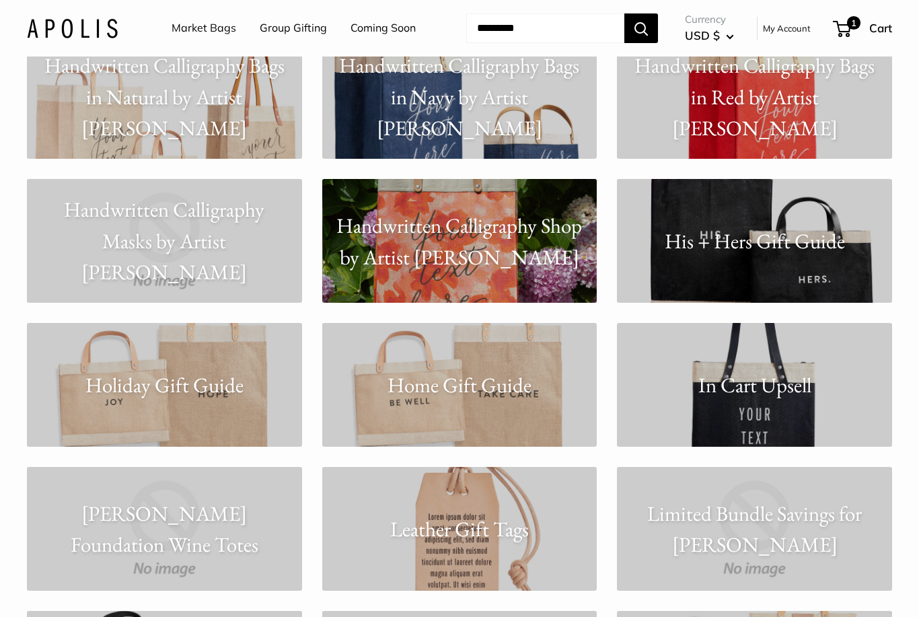
scroll to position [4615, 0]
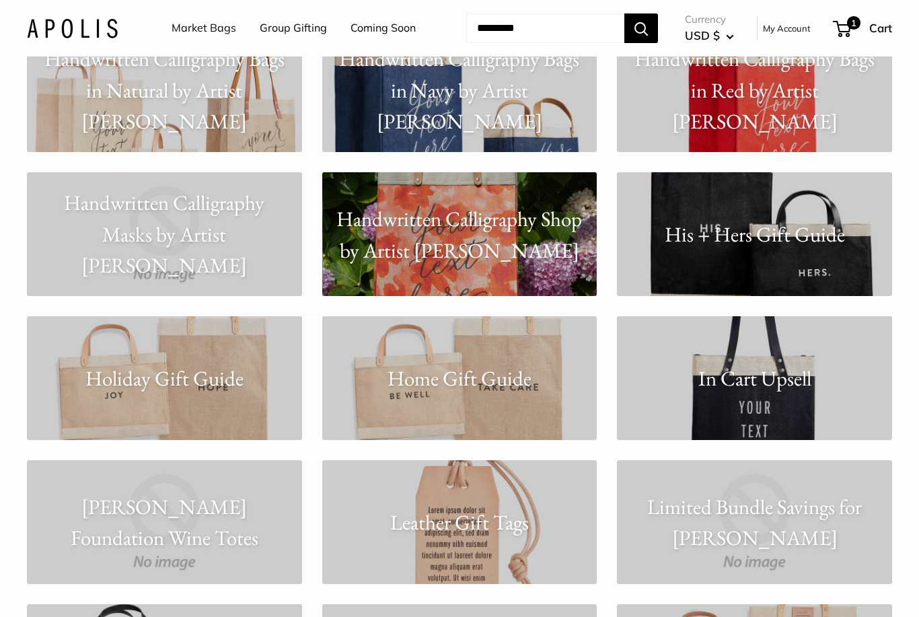
click at [387, 209] on p "Handwritten Calligraphy Shop by Artist Kylie Yoshida" at bounding box center [459, 234] width 275 height 63
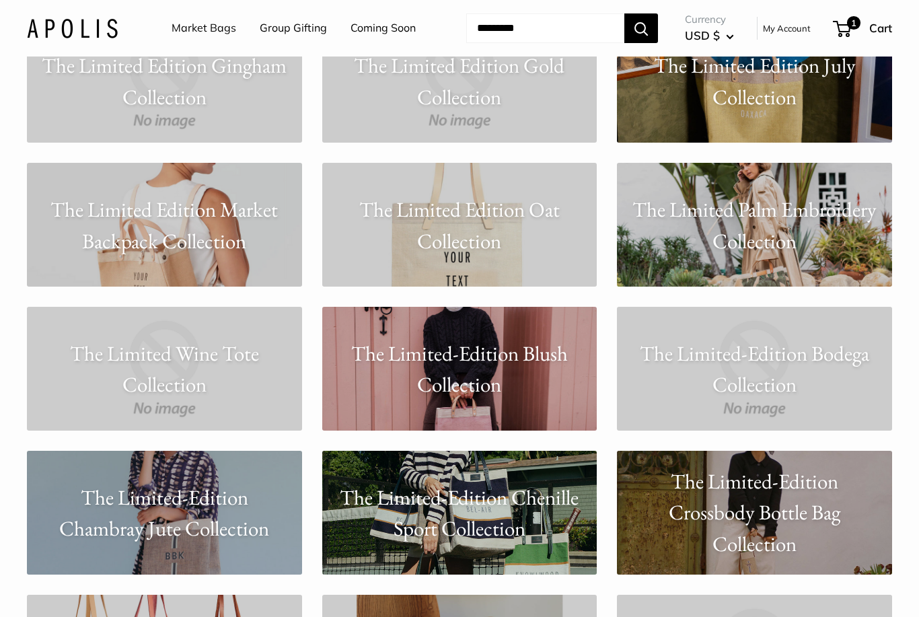
scroll to position [8804, 0]
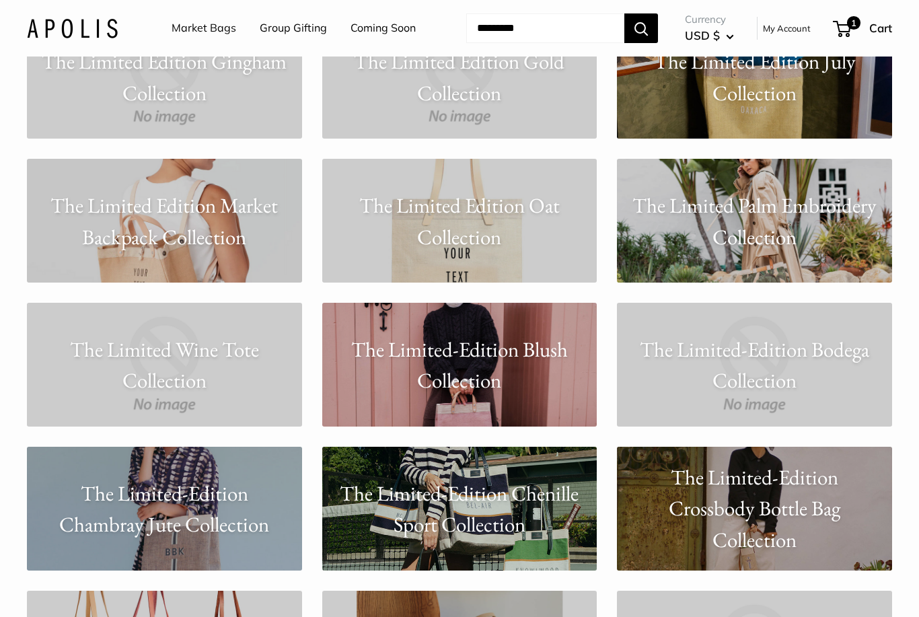
click at [103, 252] on link "The Limited Edition Market Backpack Collection" at bounding box center [164, 221] width 275 height 124
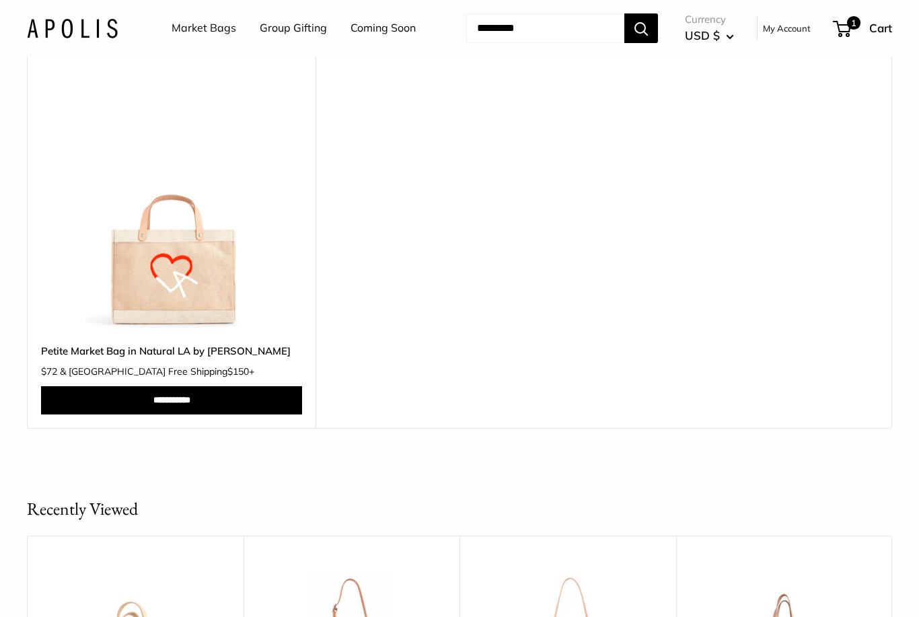
scroll to position [2178, 0]
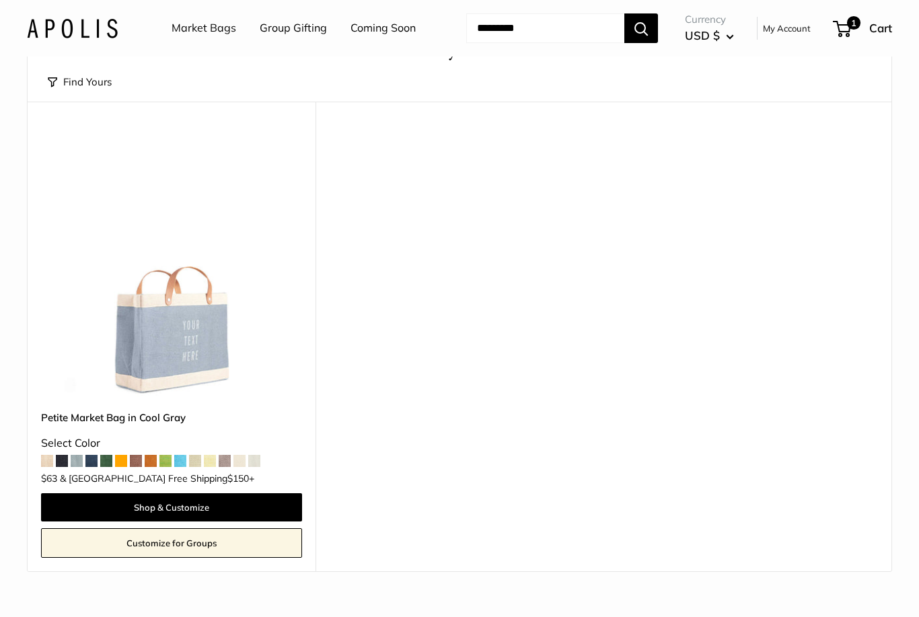
scroll to position [113, 0]
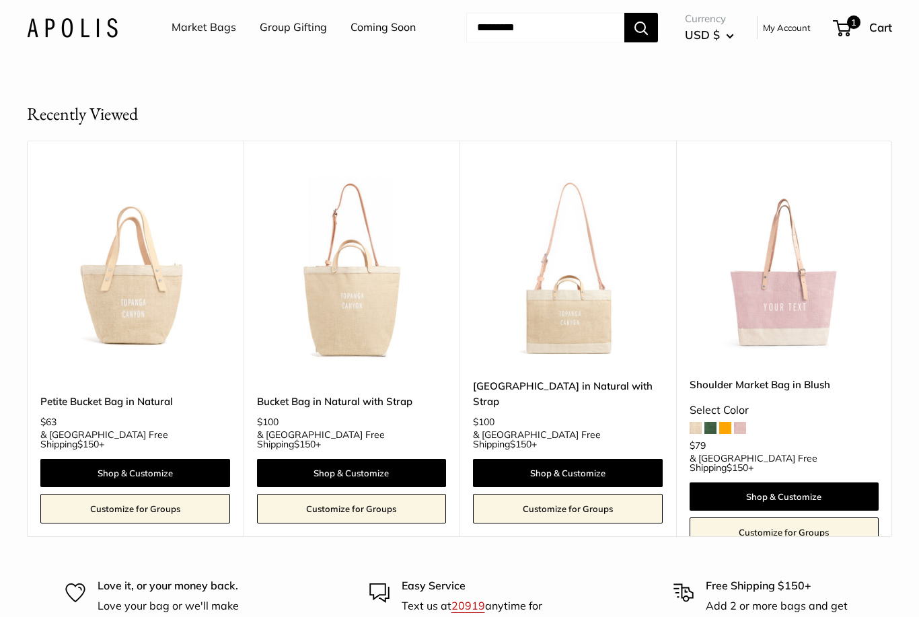
scroll to position [339, 0]
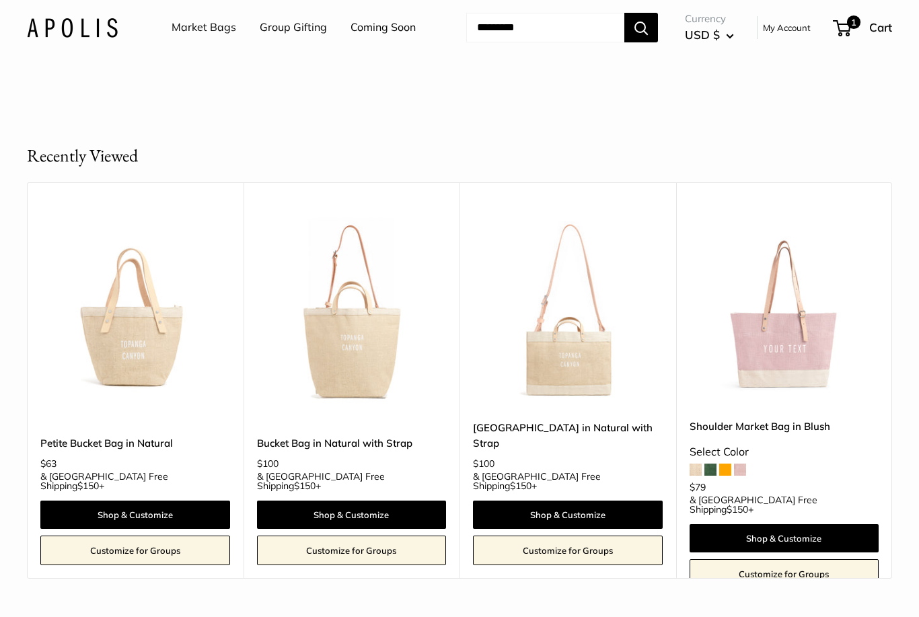
scroll to position [293, 0]
click at [145, 357] on img at bounding box center [135, 311] width 190 height 190
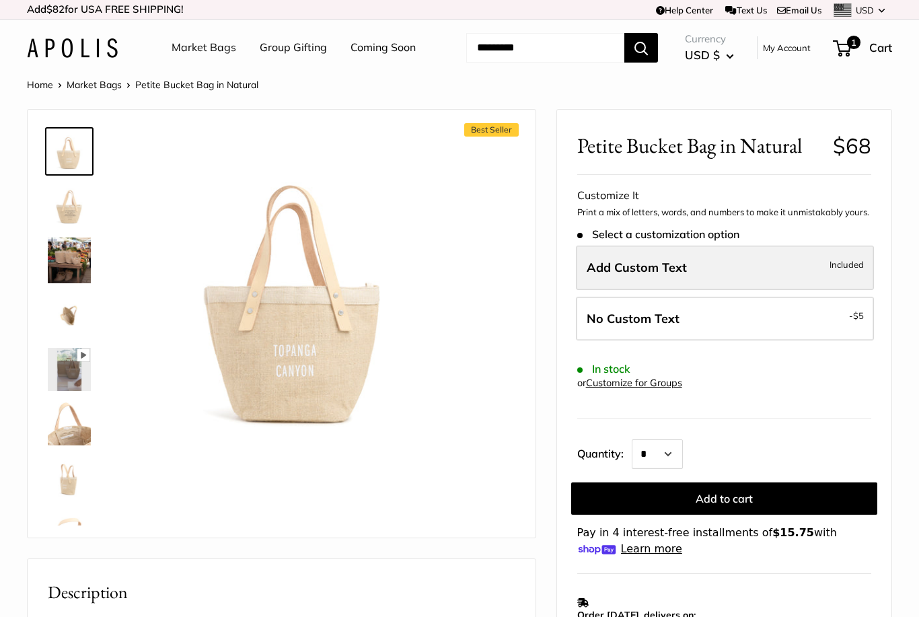
click at [605, 260] on span "Add Custom Text" at bounding box center [637, 267] width 100 height 15
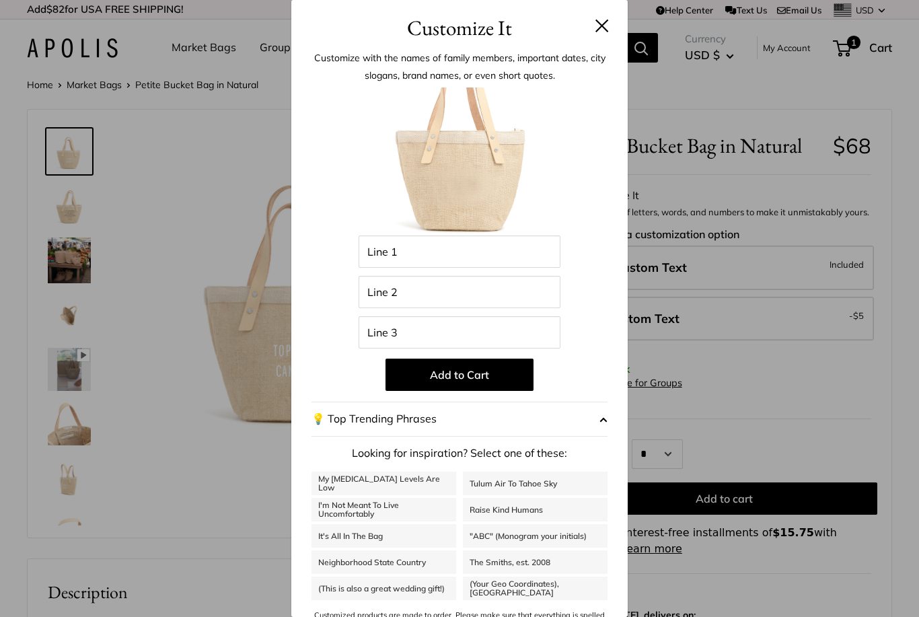
click at [606, 26] on button at bounding box center [602, 25] width 13 height 13
